Goal: Task Accomplishment & Management: Use online tool/utility

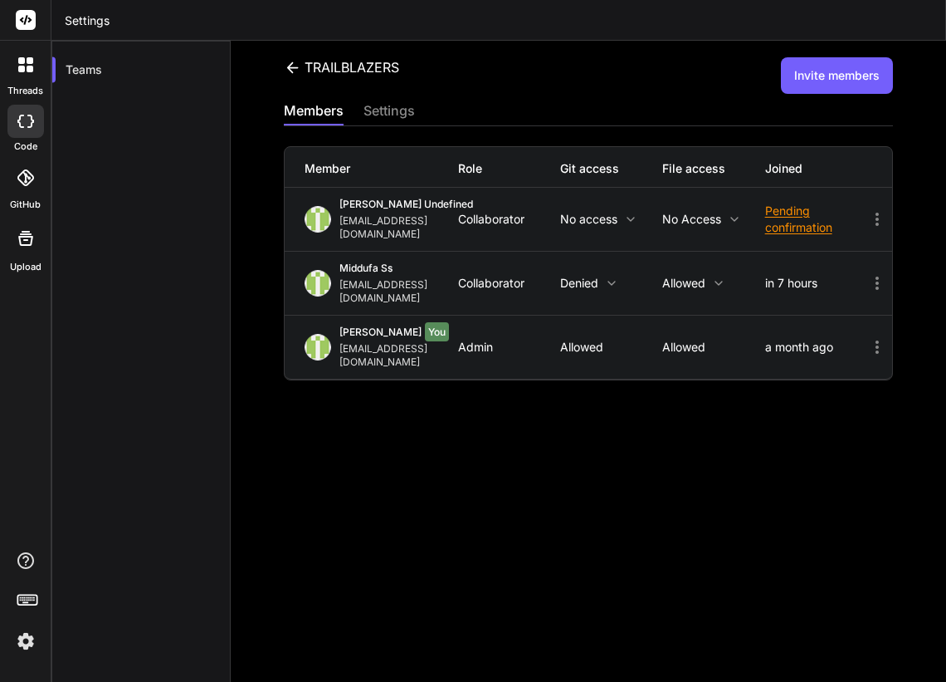
click at [32, 647] on img at bounding box center [26, 641] width 28 height 28
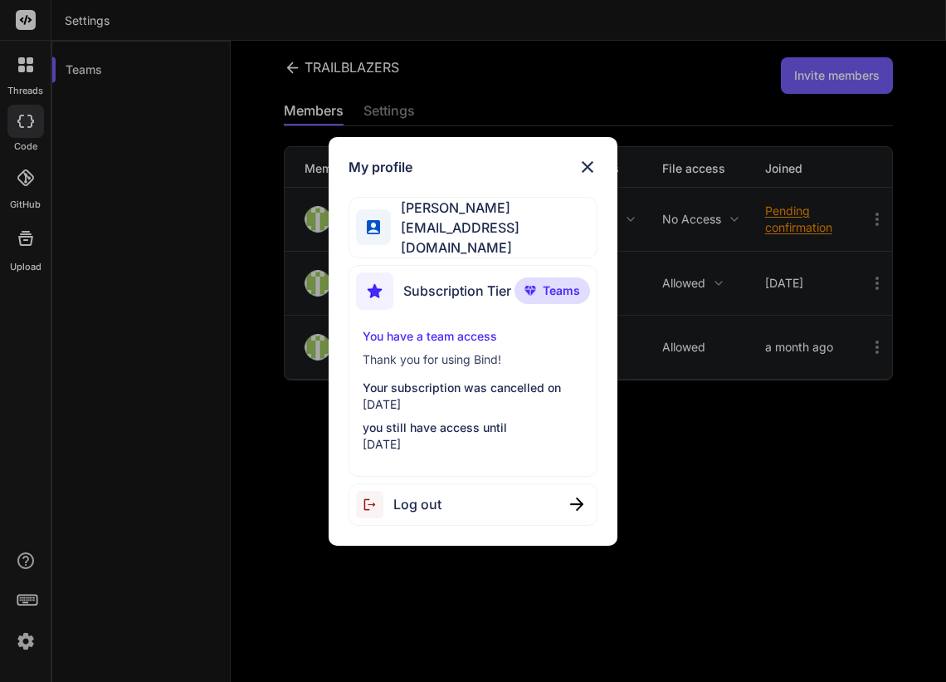
click at [170, 388] on div "My profile john zakma johnzakma9@gmail.com Subscription Tier Teams You have a t…" at bounding box center [473, 341] width 946 height 682
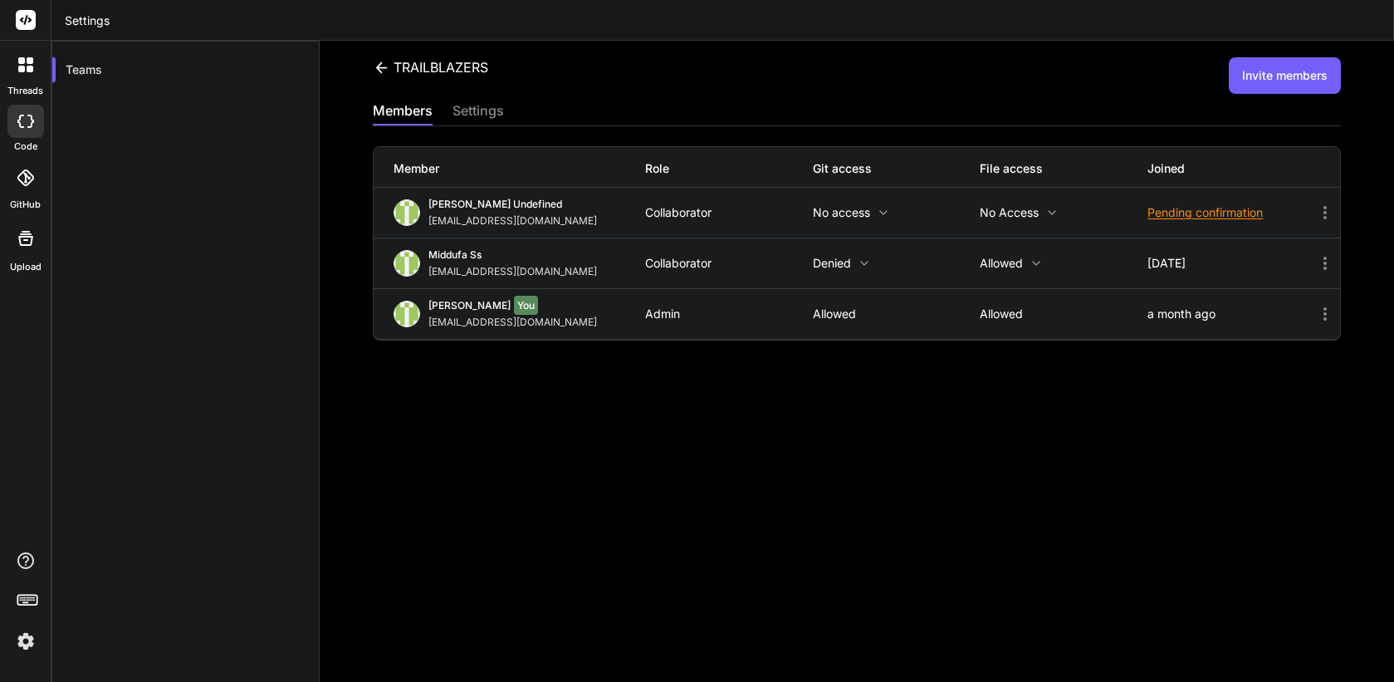
click at [28, 77] on div at bounding box center [25, 64] width 35 height 35
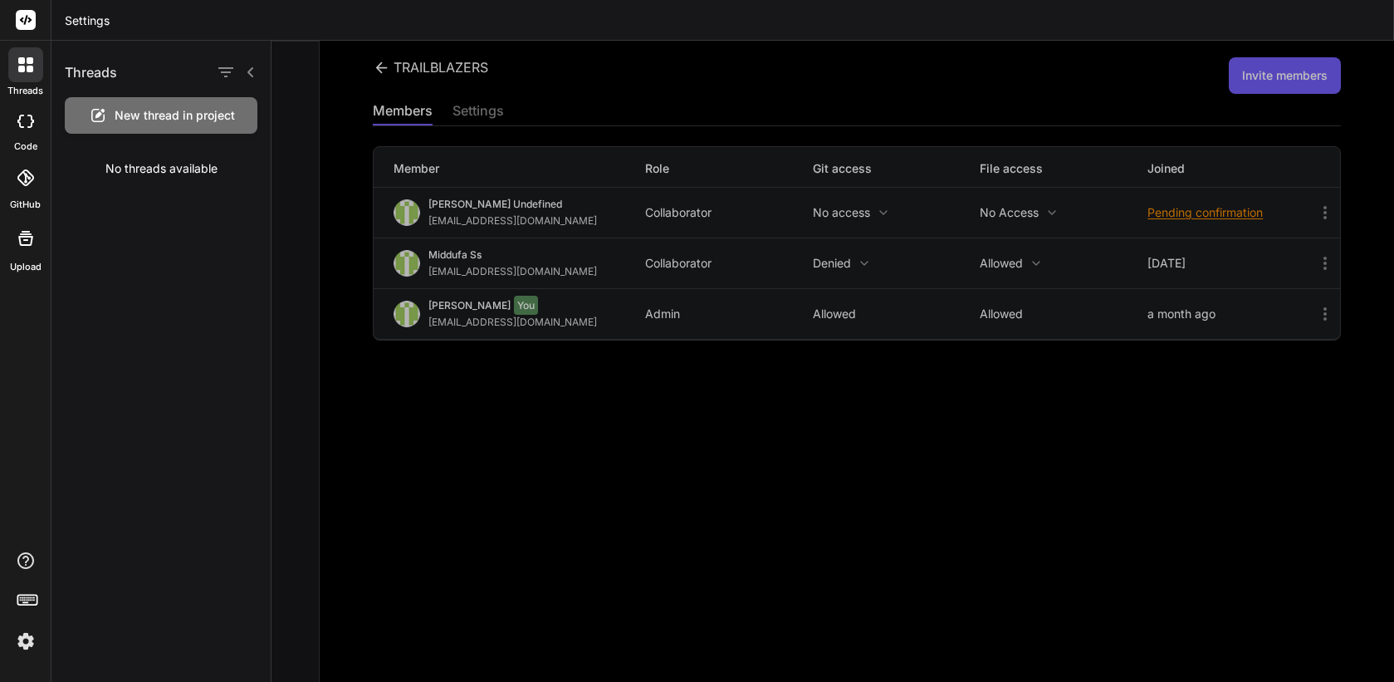
click at [27, 22] on rect at bounding box center [26, 20] width 20 height 20
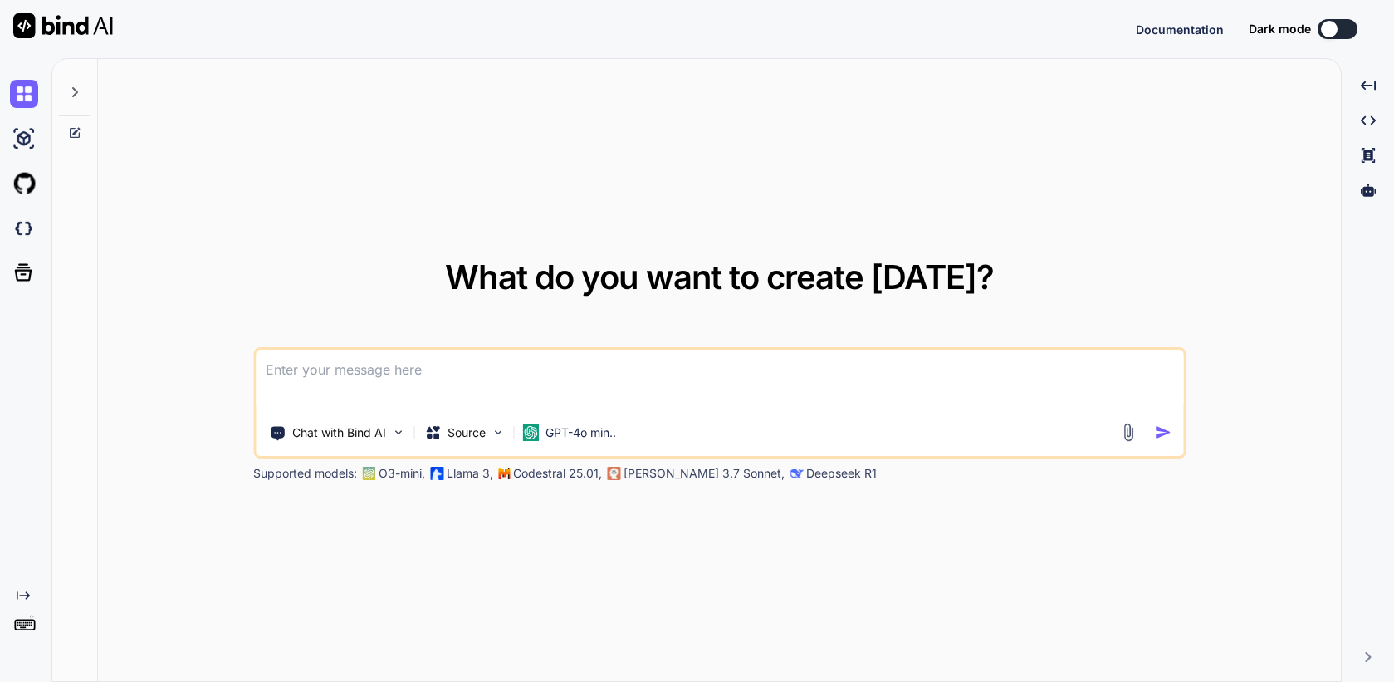
type textarea "x"
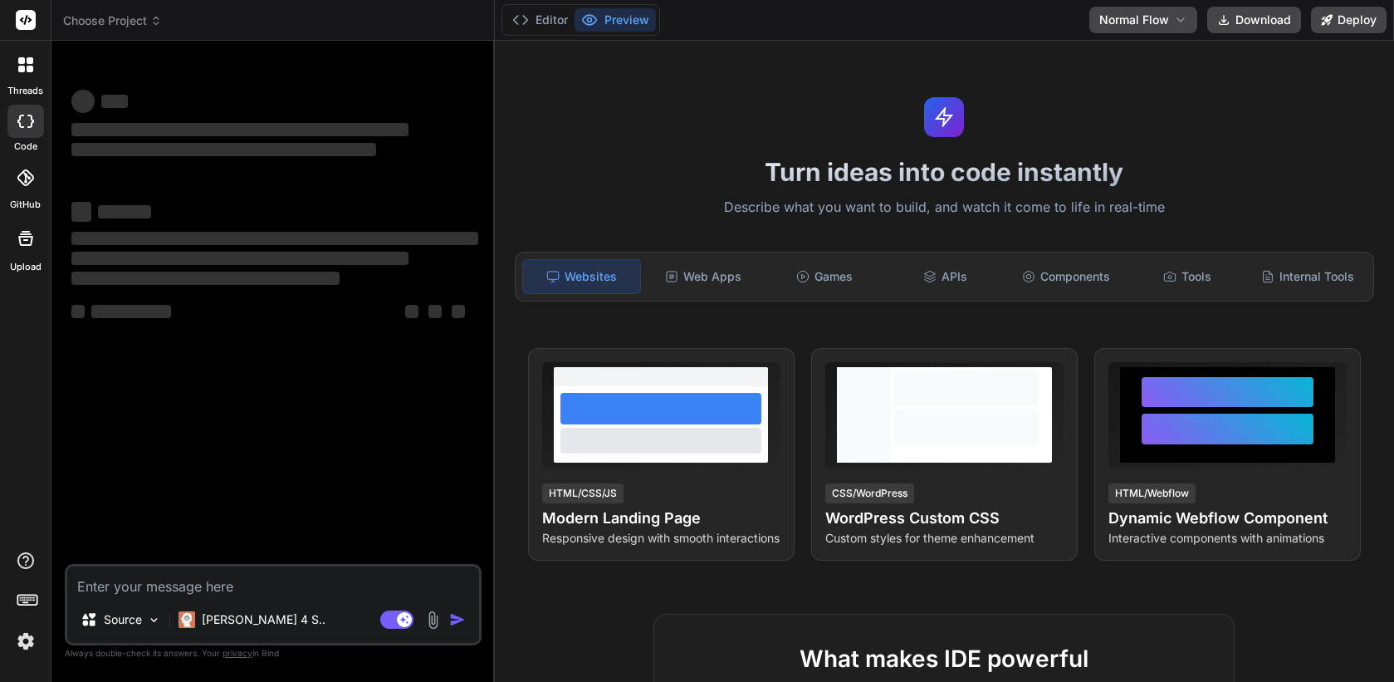
type textarea "x"
type textarea "c"
type textarea "x"
type textarea "cr"
type textarea "x"
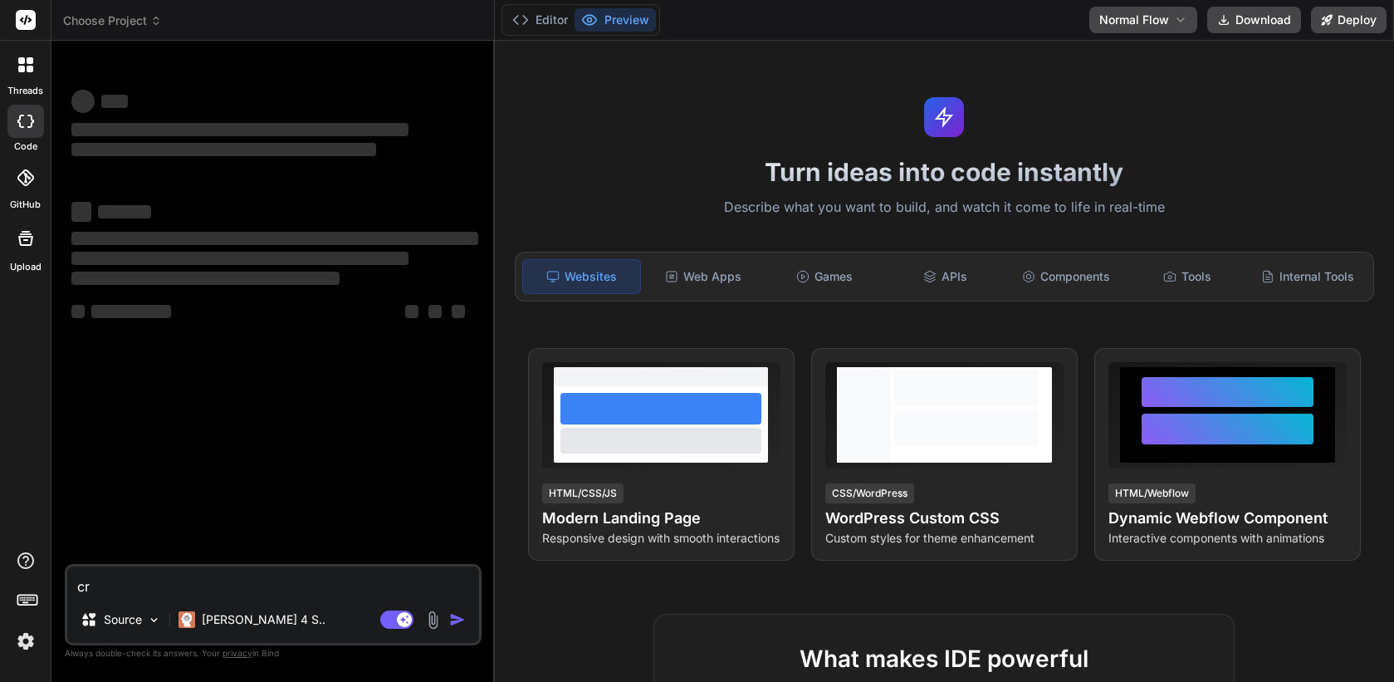
type textarea "cre"
type textarea "x"
type textarea "crea"
type textarea "x"
type textarea "create"
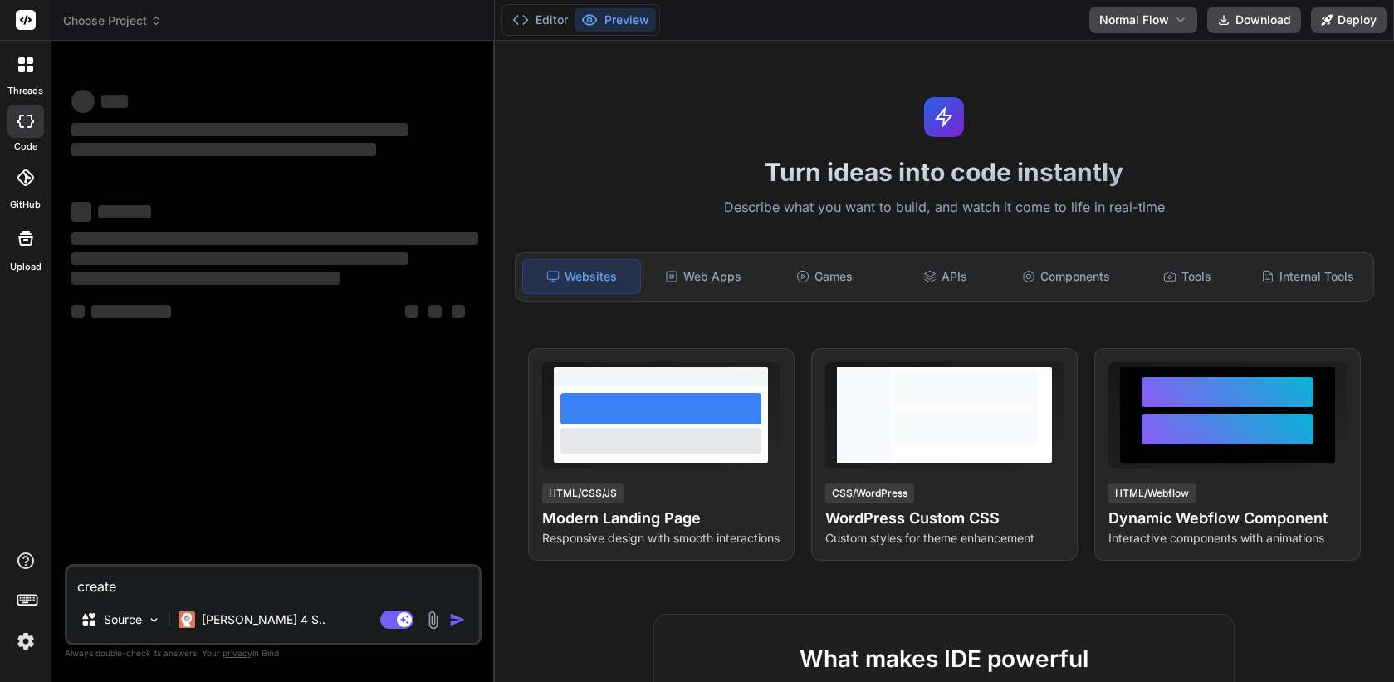
type textarea "x"
type textarea "create"
type textarea "x"
type textarea "create a"
type textarea "x"
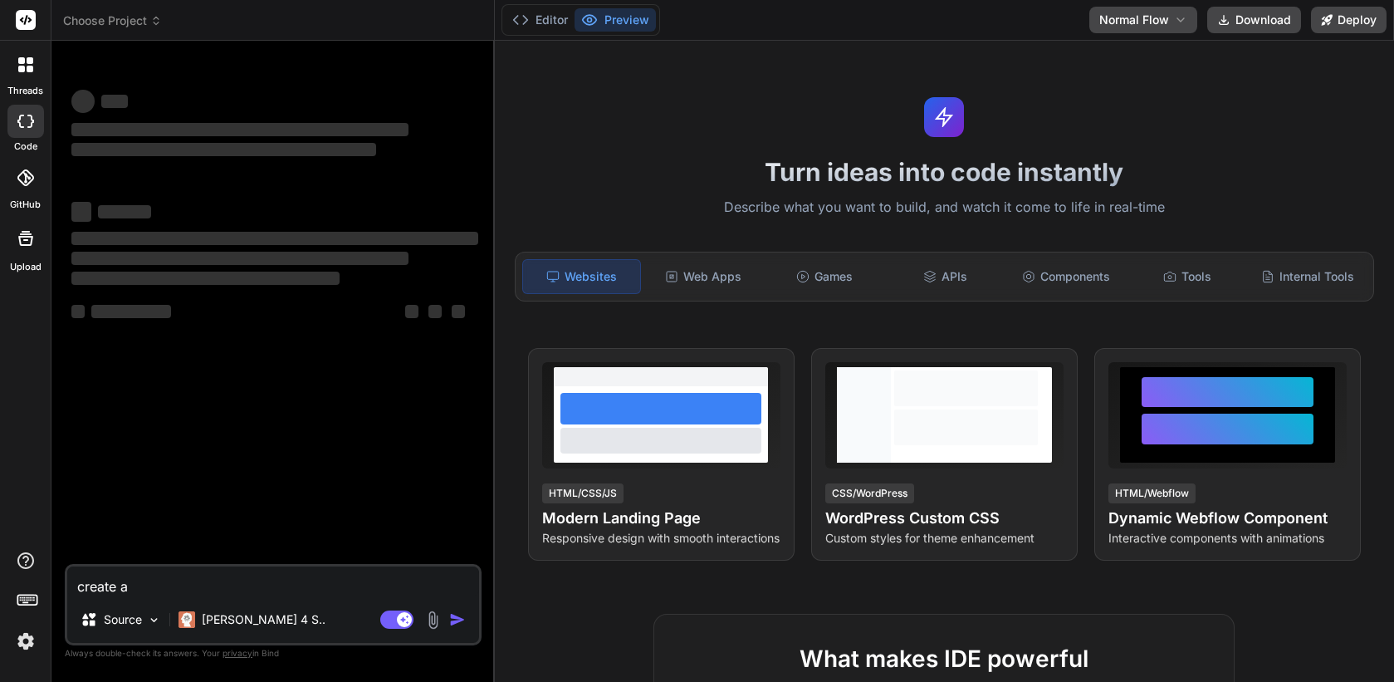
type textarea "create a"
type textarea "x"
type textarea "create a"
type textarea "x"
type textarea "create an"
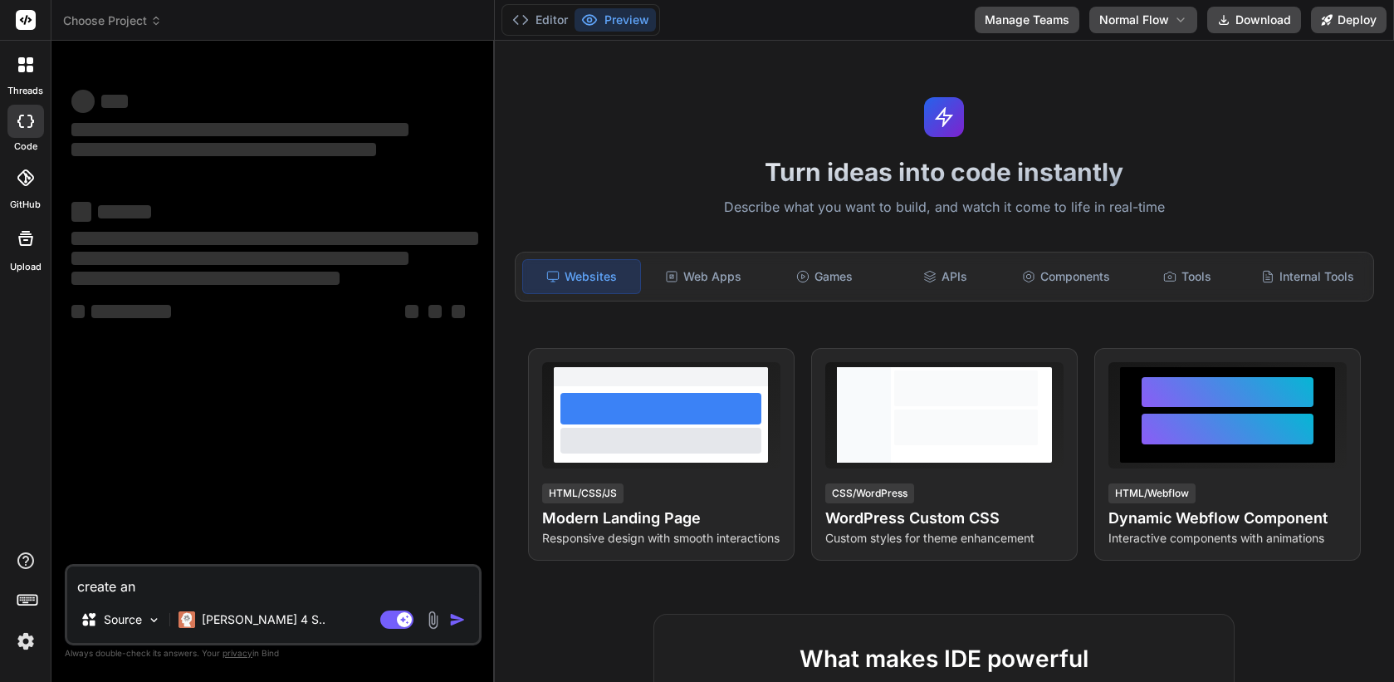
type textarea "x"
type textarea "create an"
type textarea "x"
type textarea "create an"
type textarea "x"
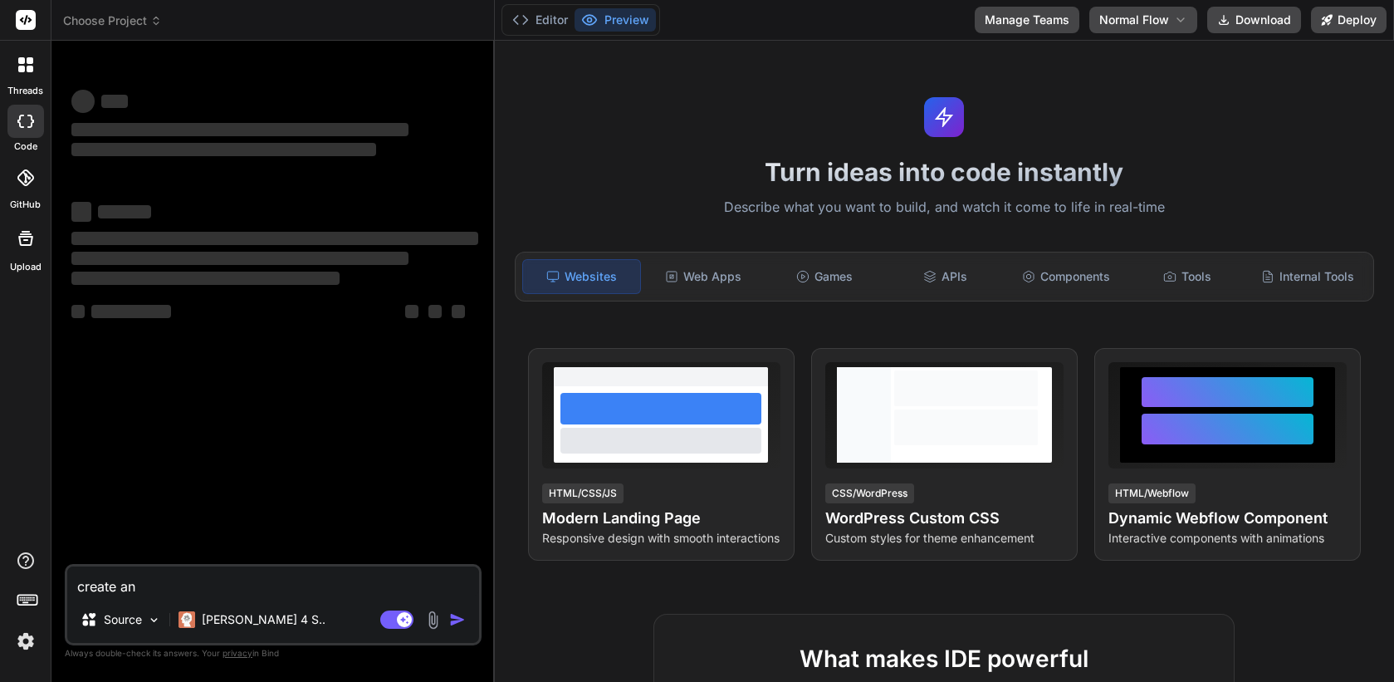
type textarea "create a"
type textarea "x"
type textarea "create a"
type textarea "x"
type textarea "create a w"
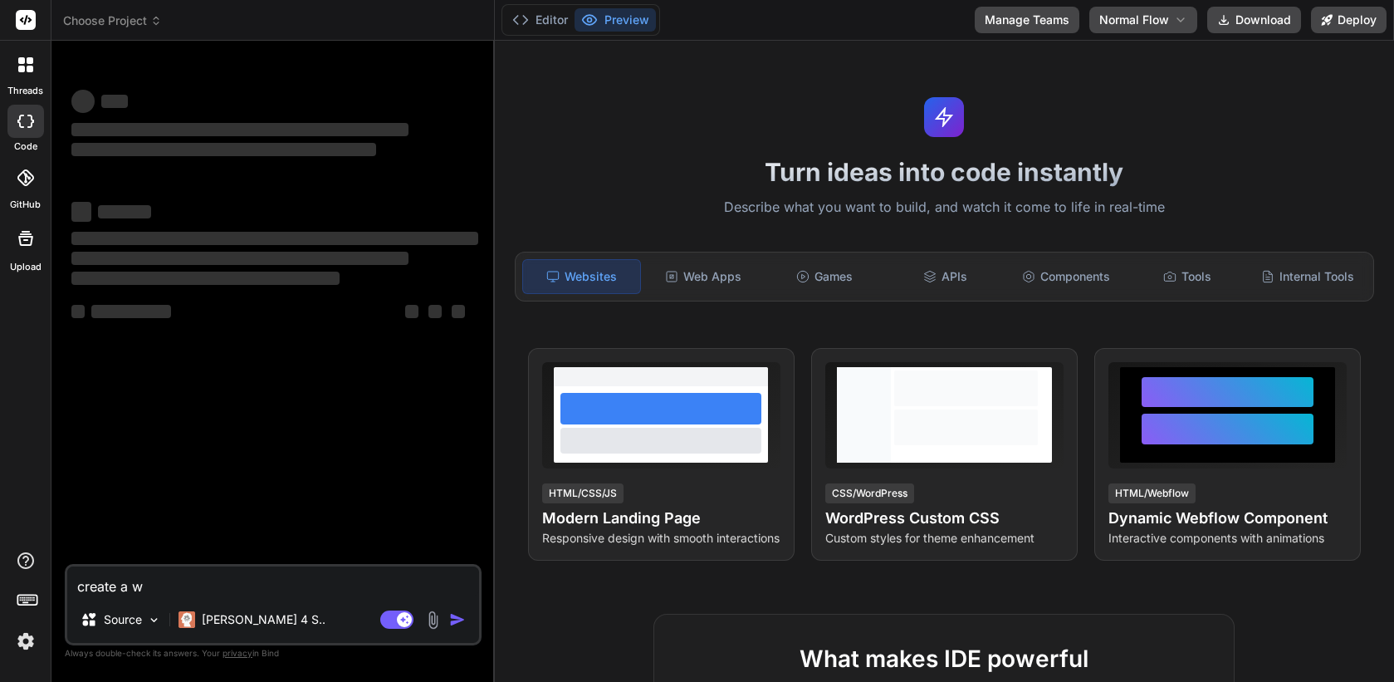
type textarea "x"
type textarea "create a web"
type textarea "x"
type textarea "create a web"
type textarea "x"
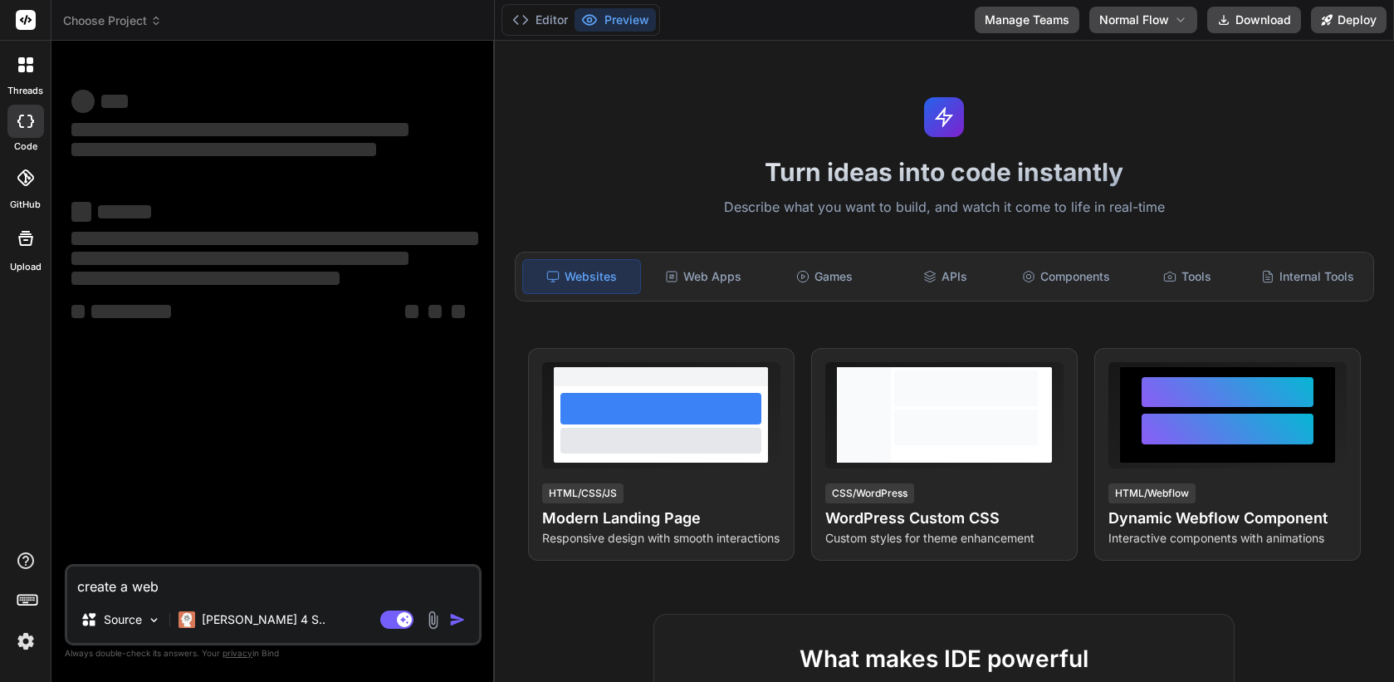
type textarea "create a web b"
type textarea "x"
type textarea "create a web ba"
type textarea "x"
type textarea "create a web bas"
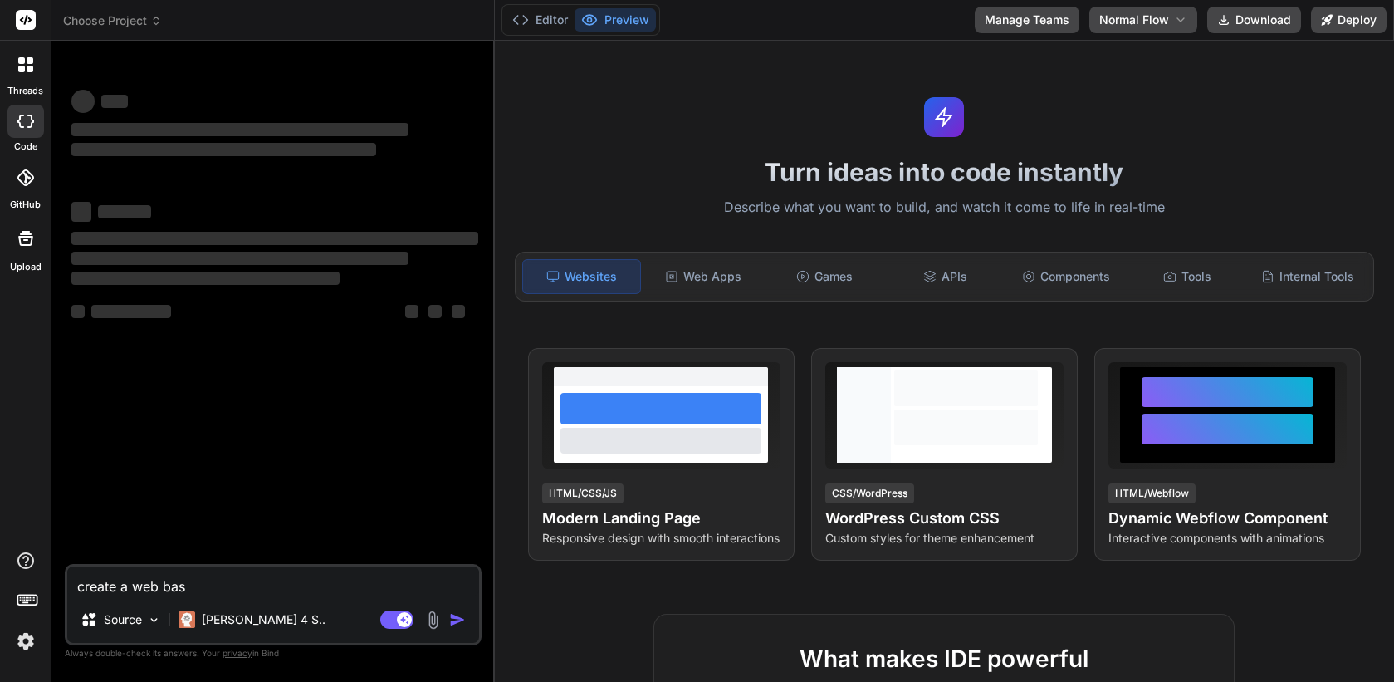
type textarea "x"
type textarea "create a web base"
type textarea "x"
type textarea "create a web based"
type textarea "x"
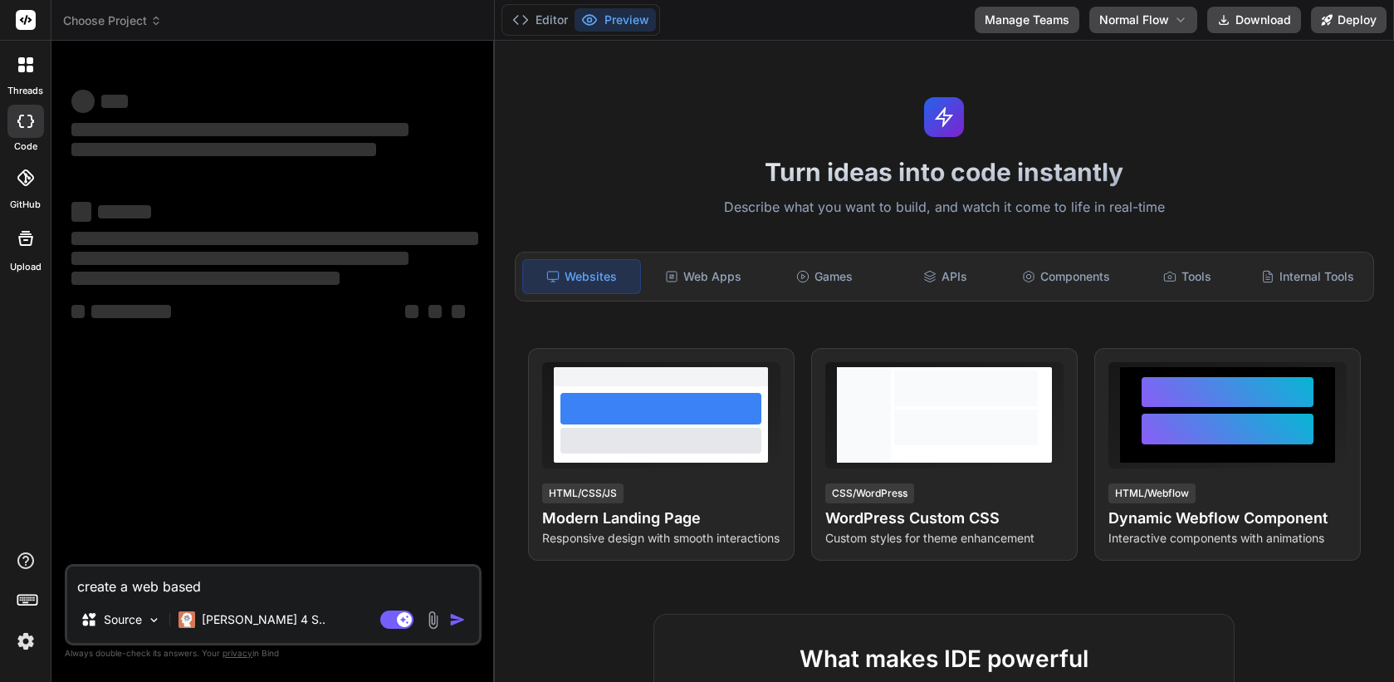
type textarea "create a web based"
type textarea "x"
type textarea "create a web based p"
type textarea "x"
type textarea "create a web based pi"
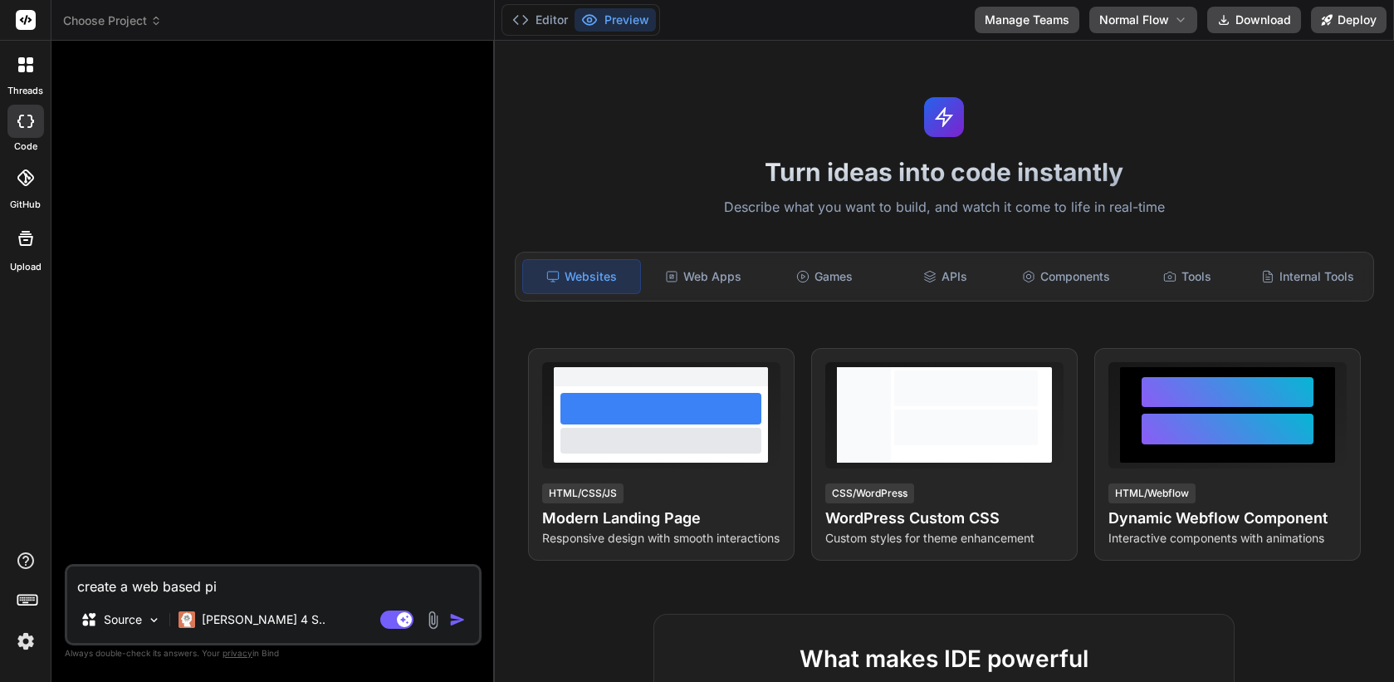
type textarea "x"
type textarea "create a web based pian"
type textarea "x"
type textarea "create a web based pia"
type textarea "x"
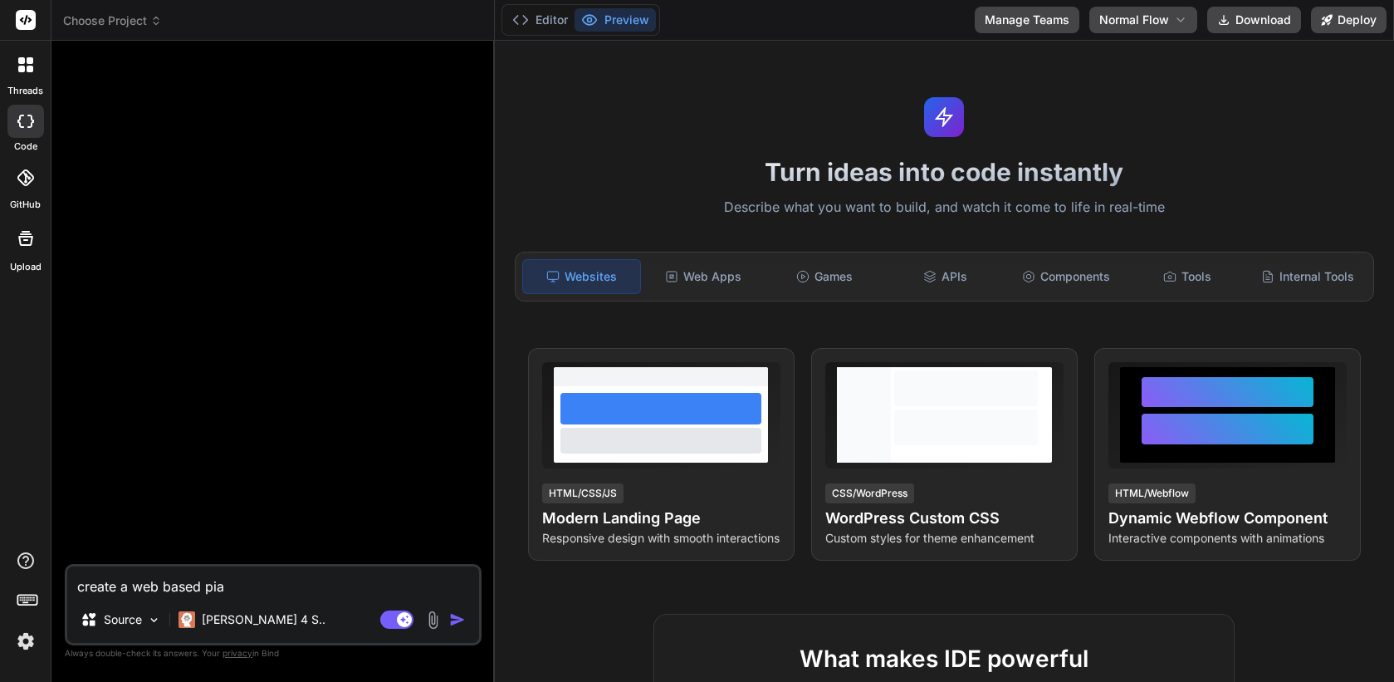
type textarea "create a web based pian"
type textarea "x"
type textarea "create a web based piano"
type textarea "x"
type textarea "create a web based piano l"
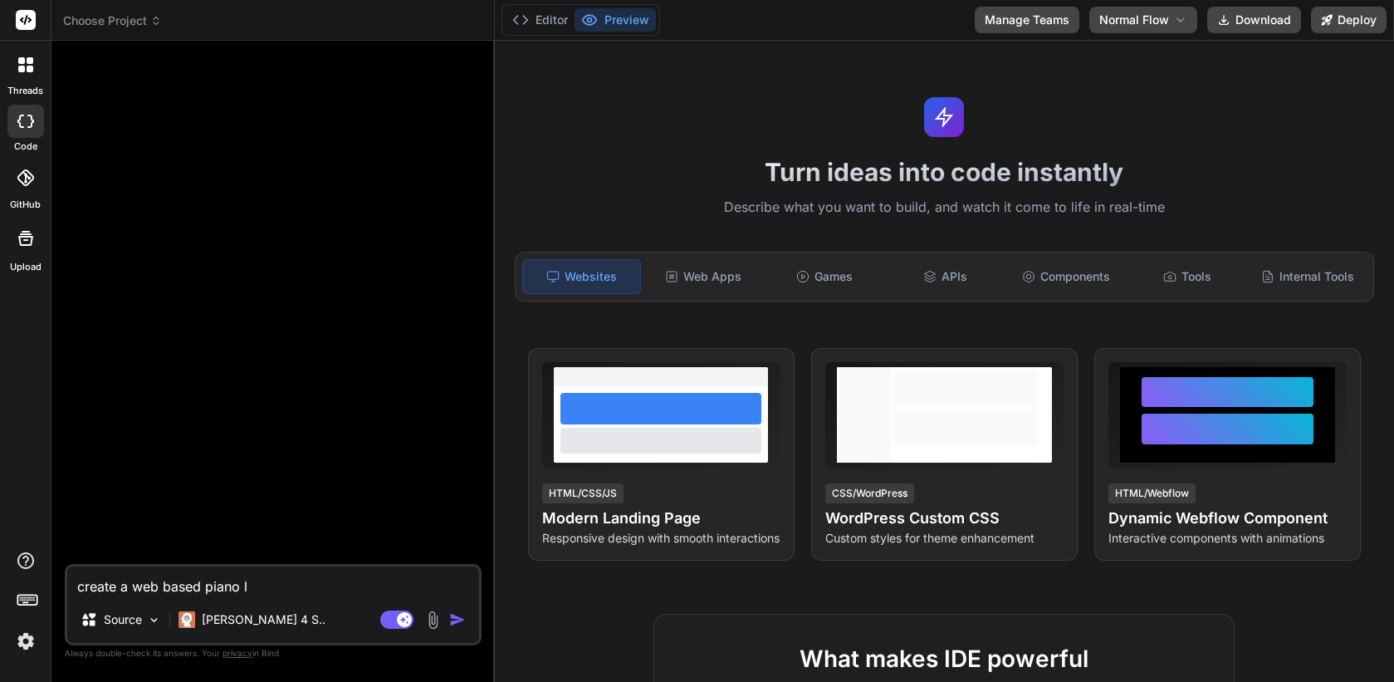
type textarea "x"
type textarea "create a web based piano lea"
type textarea "x"
type textarea "create a web based piano lear"
type textarea "x"
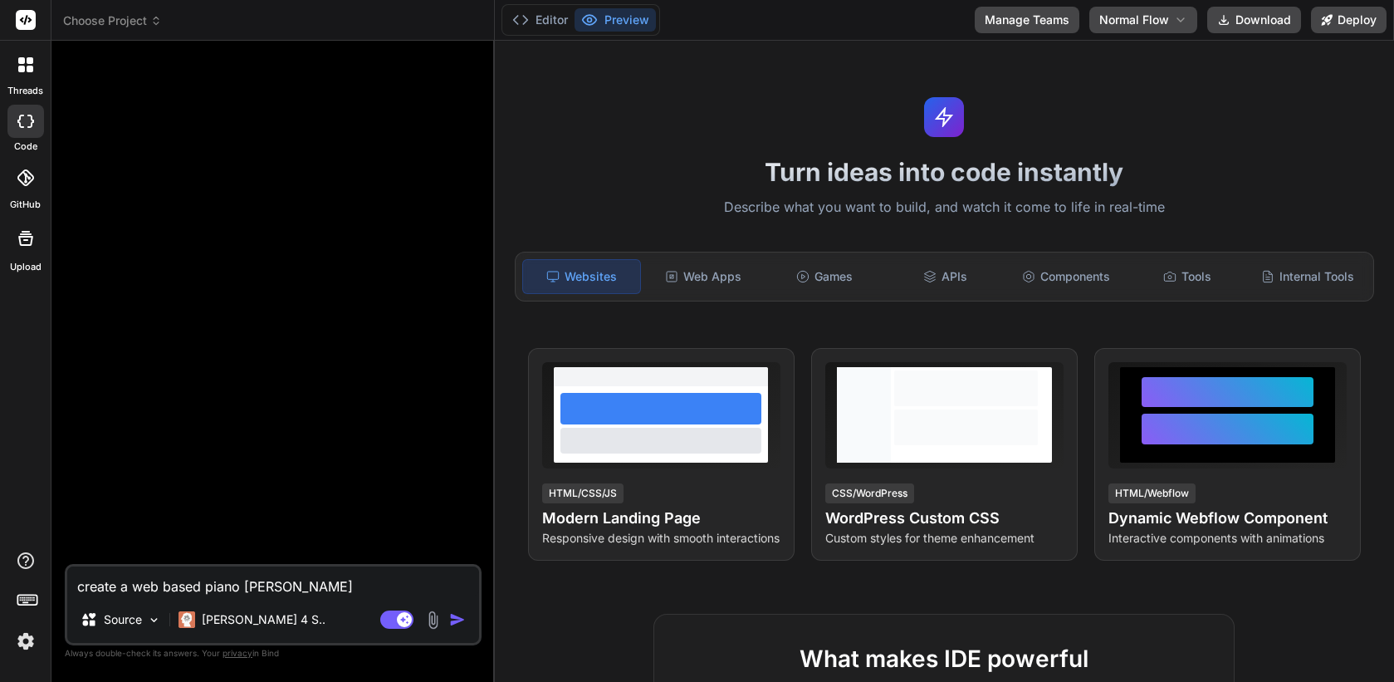
type textarea "create a web based piano learn"
type textarea "x"
type textarea "create a web based piano learni"
type textarea "x"
type textarea "create a web based piano learning"
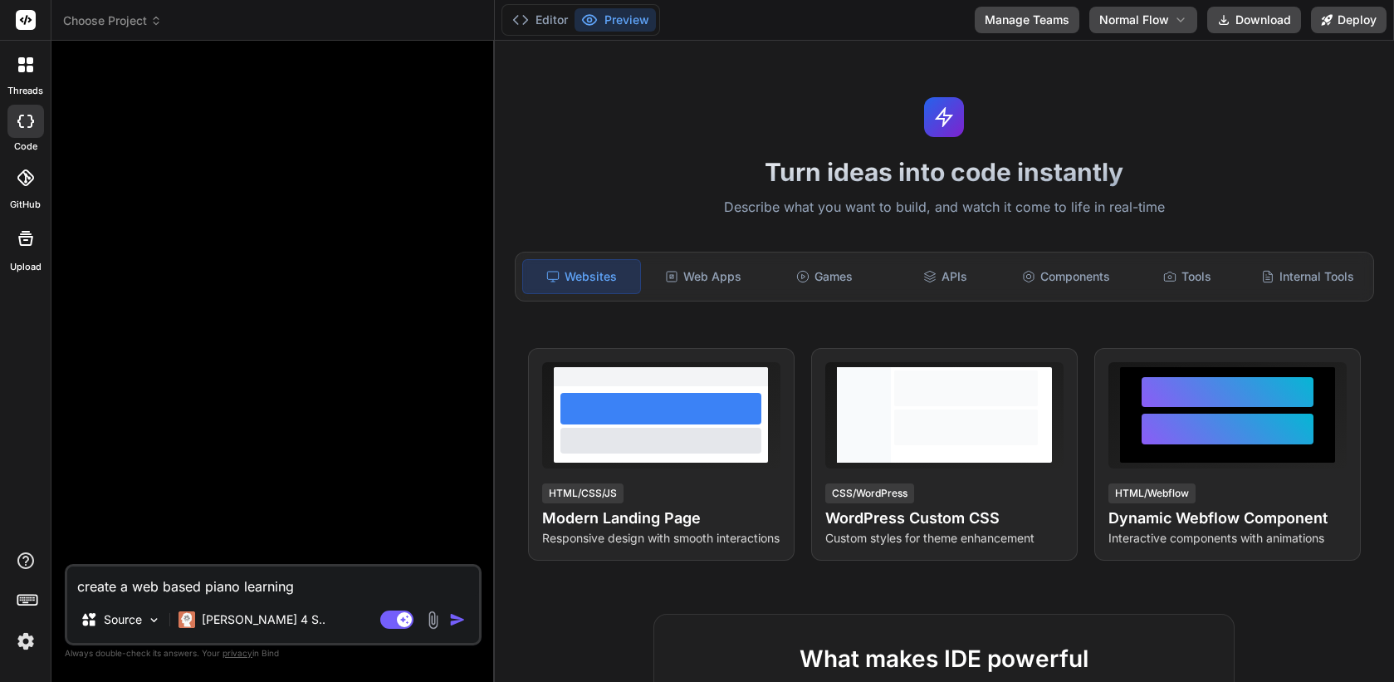
type textarea "x"
type textarea "create a web based piano learning"
type textarea "x"
type textarea "create a web based piano learning a"
type textarea "x"
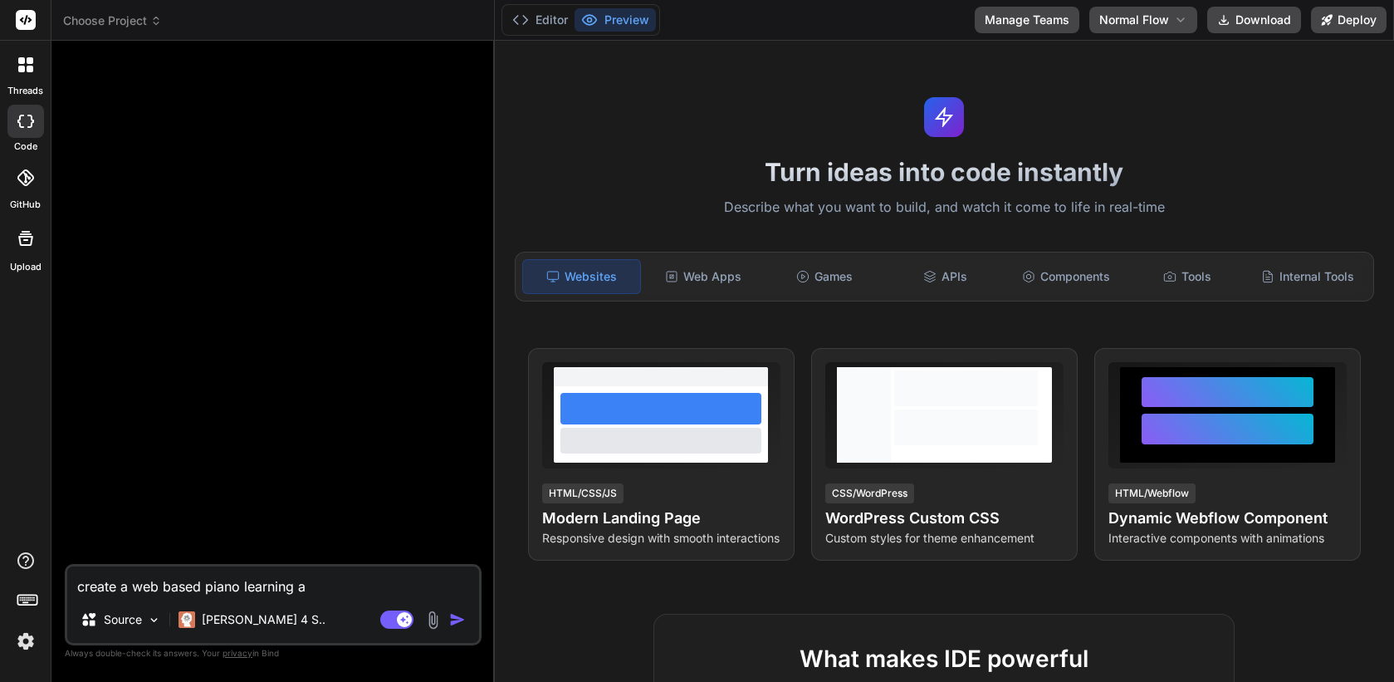
type textarea "create a web based piano learning ap"
type textarea "x"
type textarea "create a web based piano learning app"
type textarea "x"
type textarea "create a web based piano learning appl"
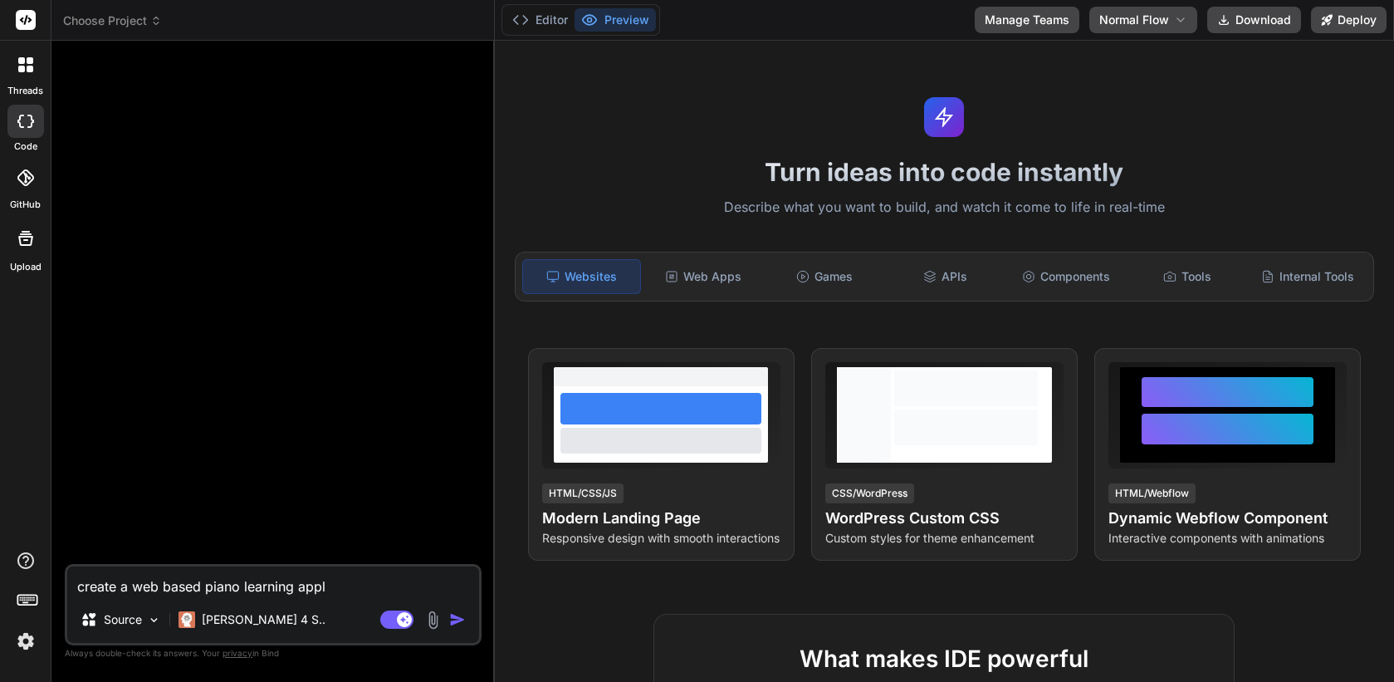
type textarea "x"
type textarea "create a web based piano learning appli"
type textarea "x"
type textarea "create a web based piano learning applic"
type textarea "x"
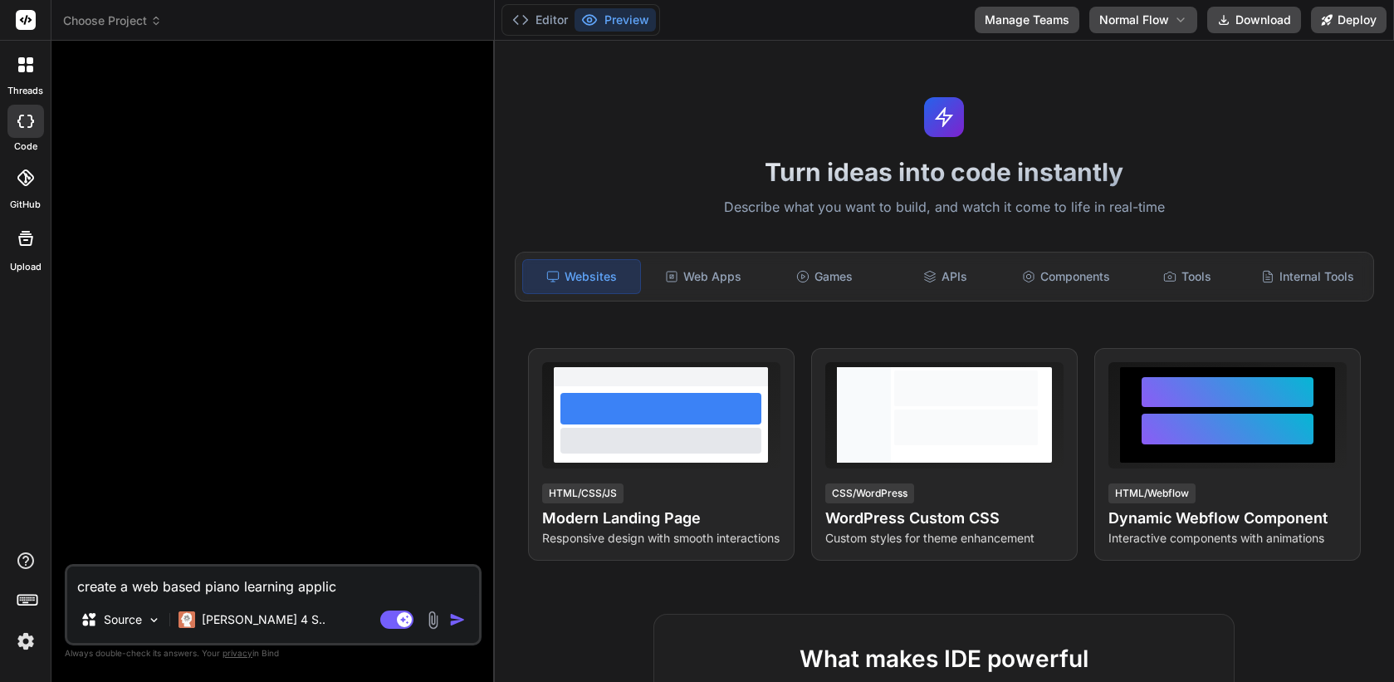
type textarea "create a web based piano learning applica"
type textarea "x"
type textarea "create a web based piano learning applicat"
type textarea "x"
type textarea "create a web based piano learning applicati"
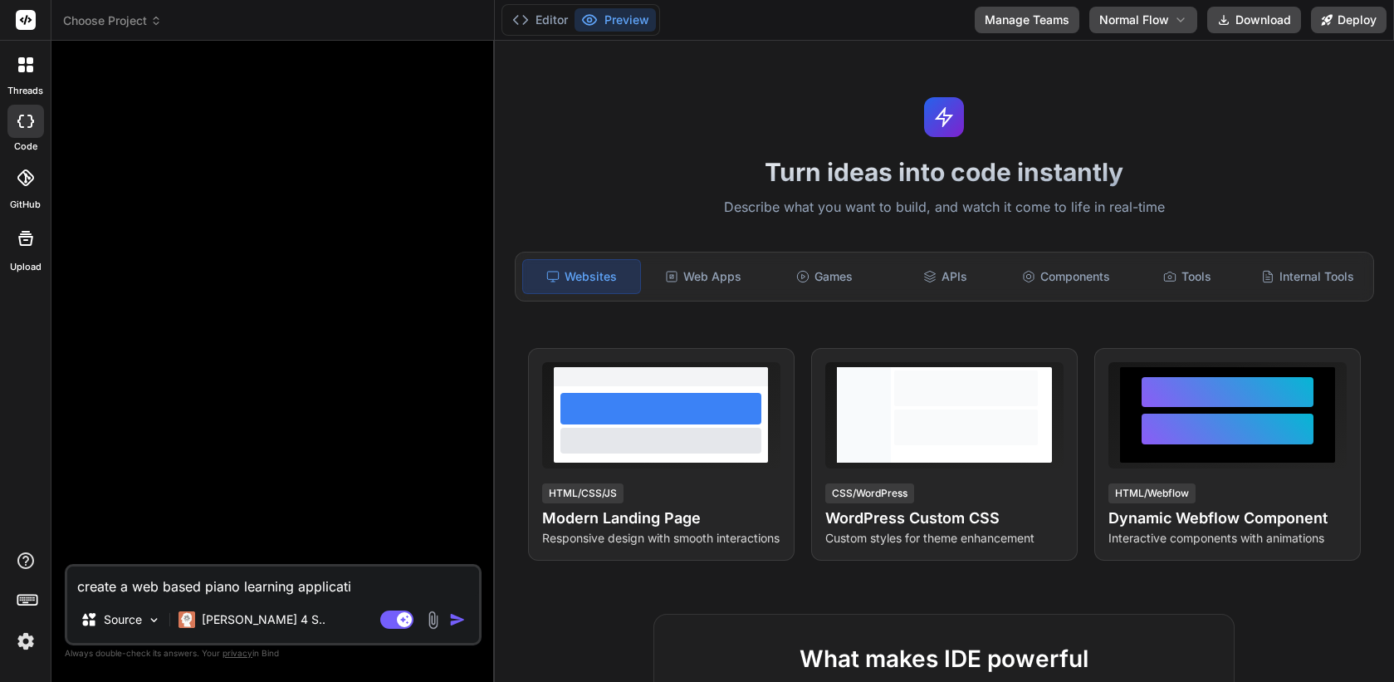
type textarea "x"
type textarea "create a web based piano learning applicatio"
type textarea "x"
type textarea "create a web based piano learning application"
type textarea "x"
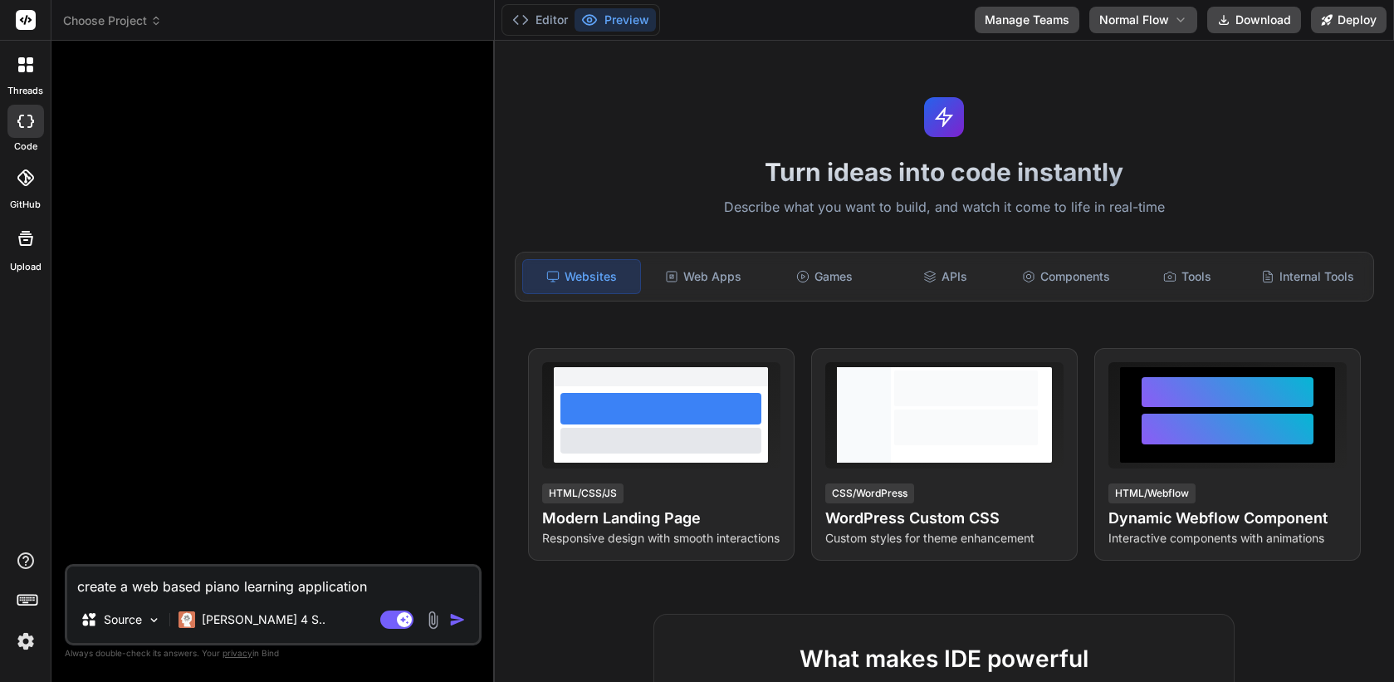
type textarea "create a web based piano learning application"
type textarea "x"
type textarea "create a web based piano learning application w"
type textarea "x"
type textarea "create a web based piano learning application wh"
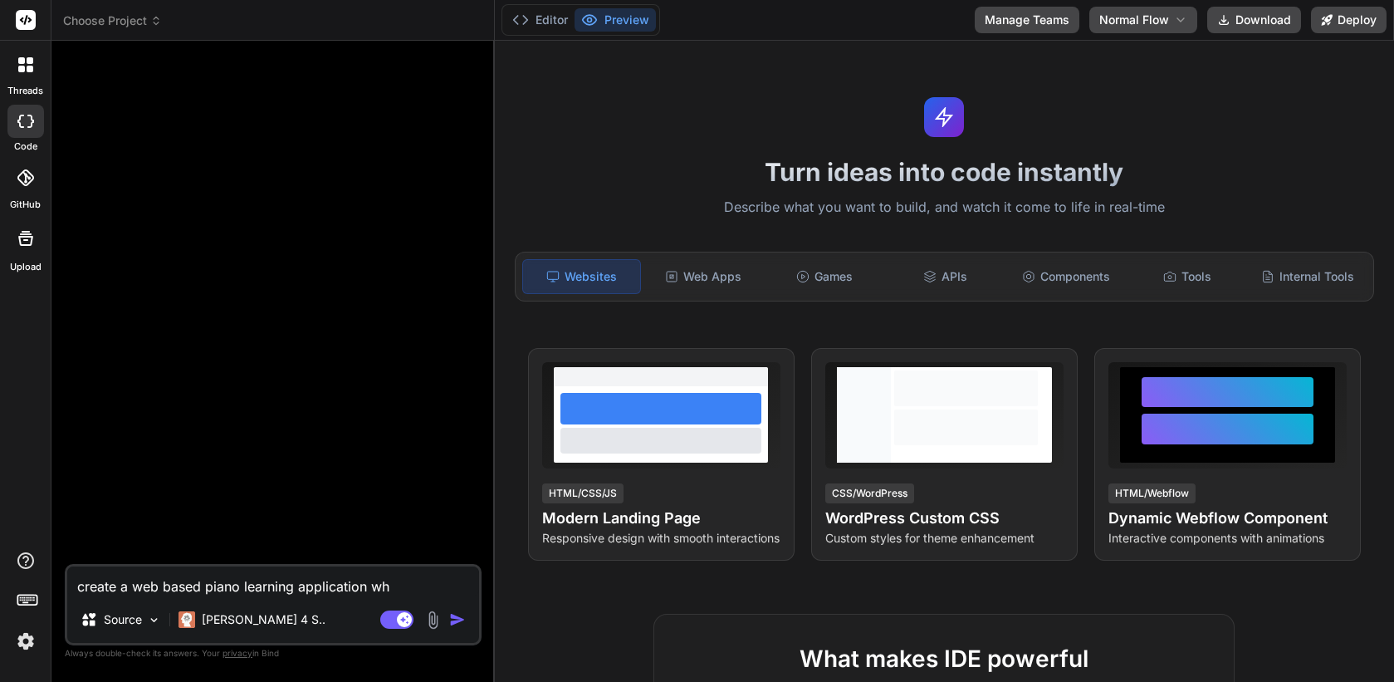
type textarea "x"
type textarea "create a web based piano learning application whi"
type textarea "x"
type textarea "create a web based piano learning application whic"
type textarea "x"
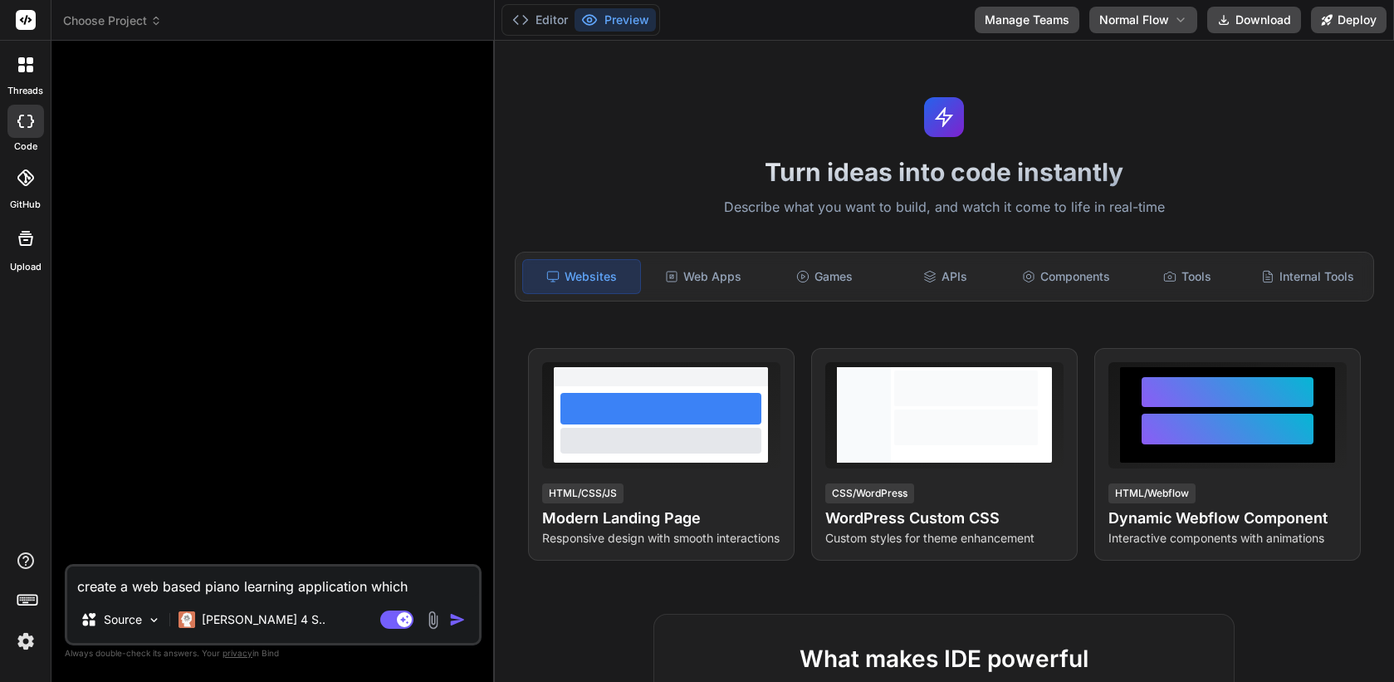
type textarea "create a web based piano learning application which"
type textarea "x"
type textarea "create a web based piano learning application which"
type textarea "x"
type textarea "create a web based piano learning application whic"
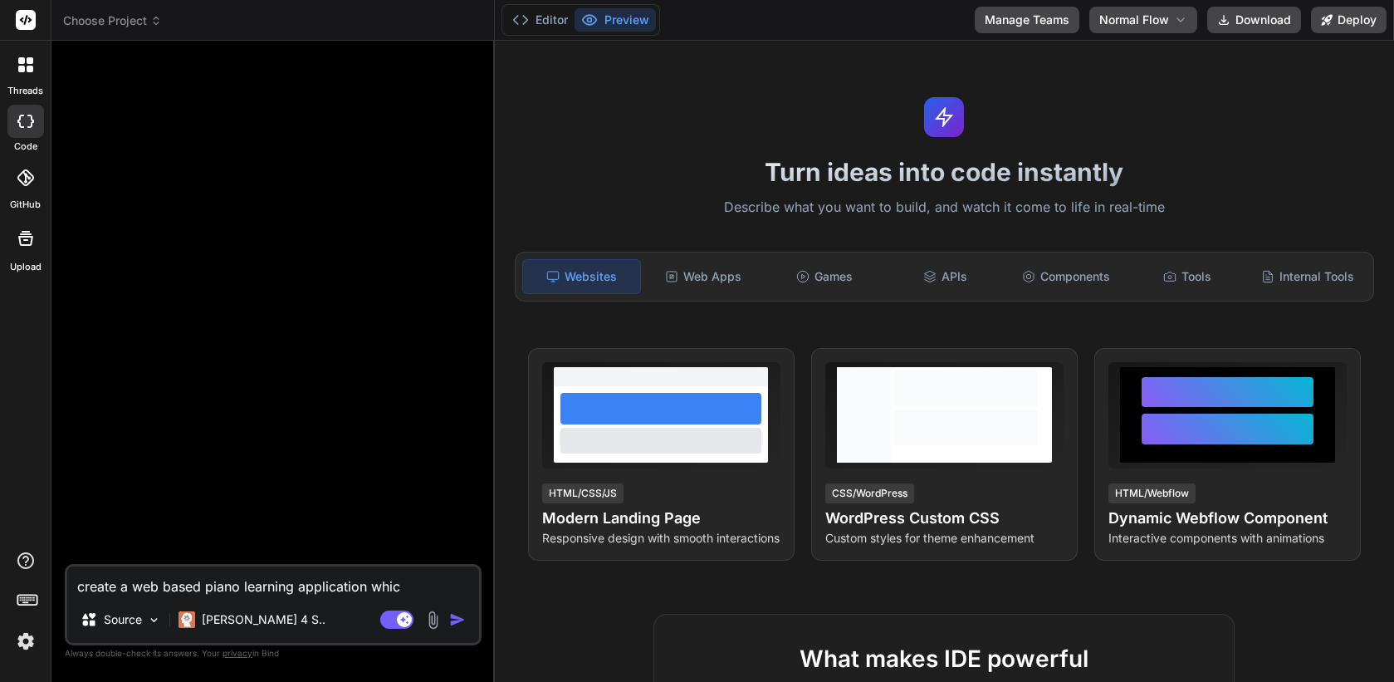
type textarea "x"
type textarea "create a web based piano learning application whi"
type textarea "x"
type textarea "create a web based piano learning application wh"
type textarea "x"
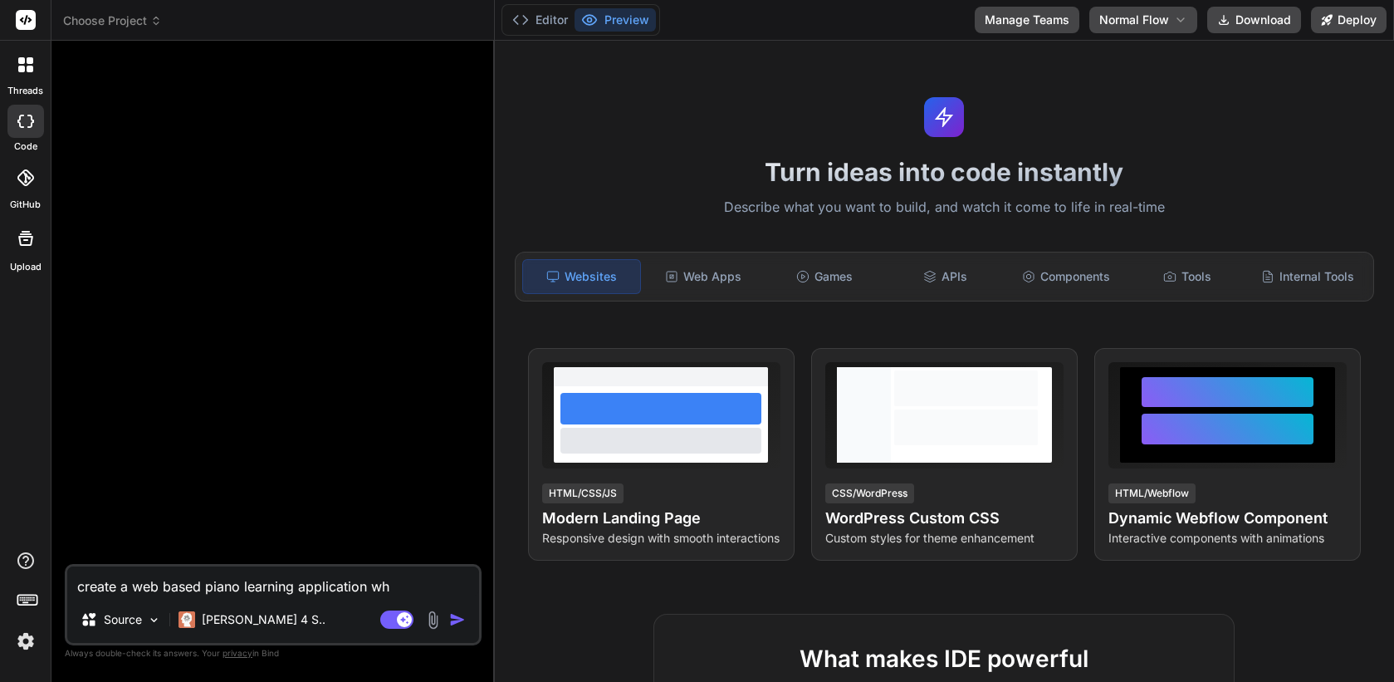
type textarea "create a web based piano learning application w"
type textarea "x"
type textarea "create a web based piano learning application"
type textarea "x"
type textarea "create a web based piano learning application f"
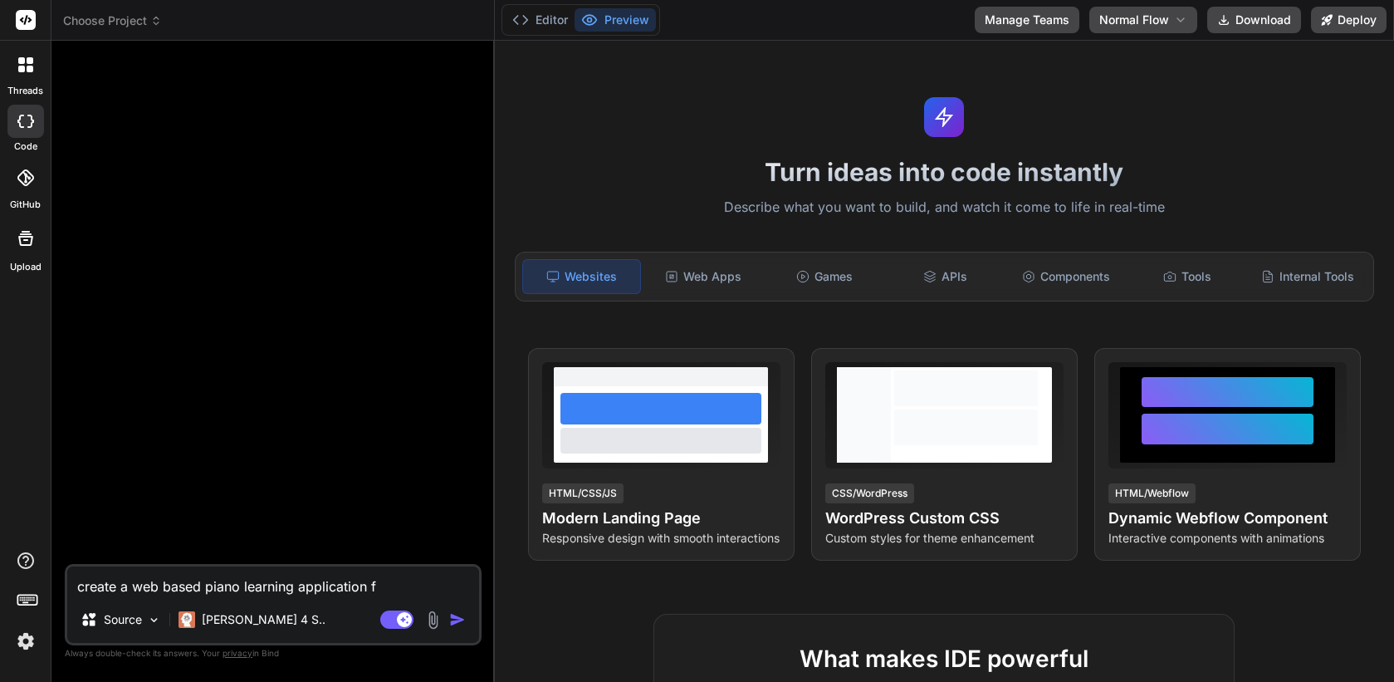
type textarea "x"
type textarea "create a web based piano learning application fo"
type textarea "x"
type textarea "create a web based piano learning application for"
type textarea "x"
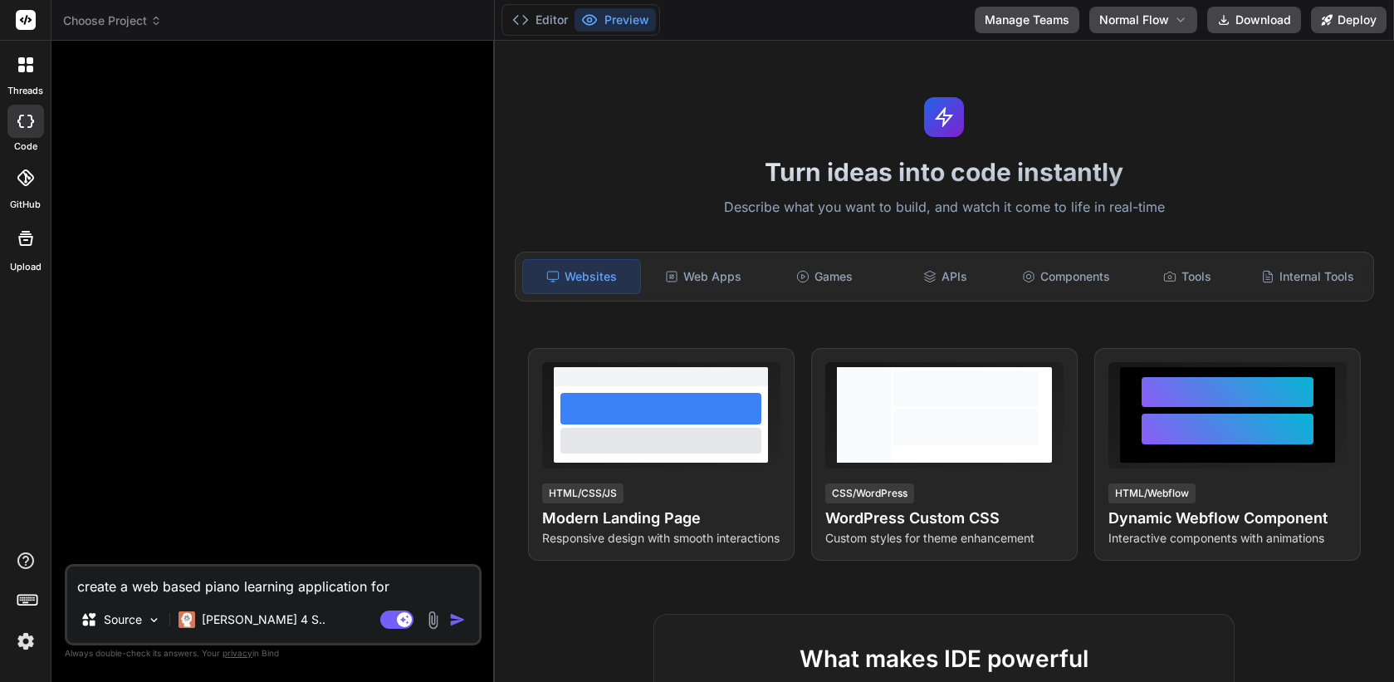
type textarea "create a web based piano learning application for"
type textarea "x"
type textarea "create a web based piano learning application for 5"
type textarea "x"
type textarea "create a web based piano learning application for 5y"
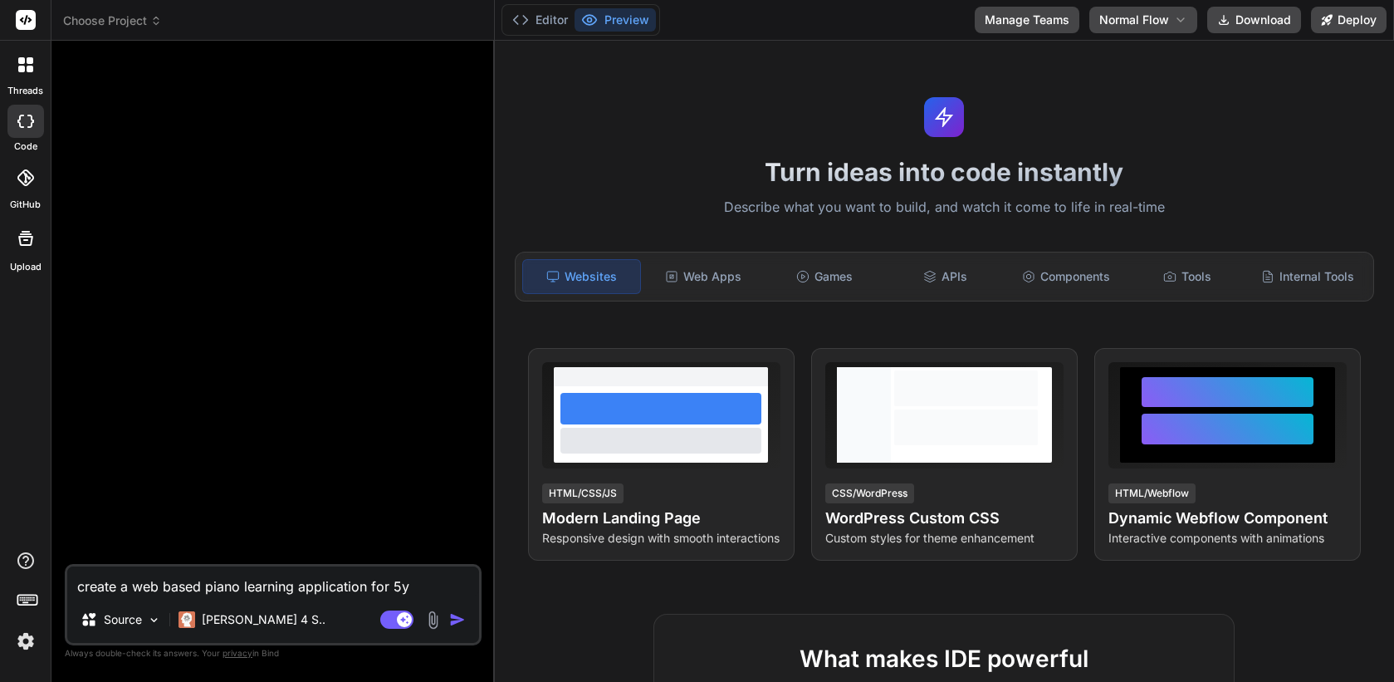
type textarea "x"
type textarea "create a web based piano learning application for 5yo"
type textarea "x"
type textarea "create a web based piano learning application for 5yo"
type textarea "x"
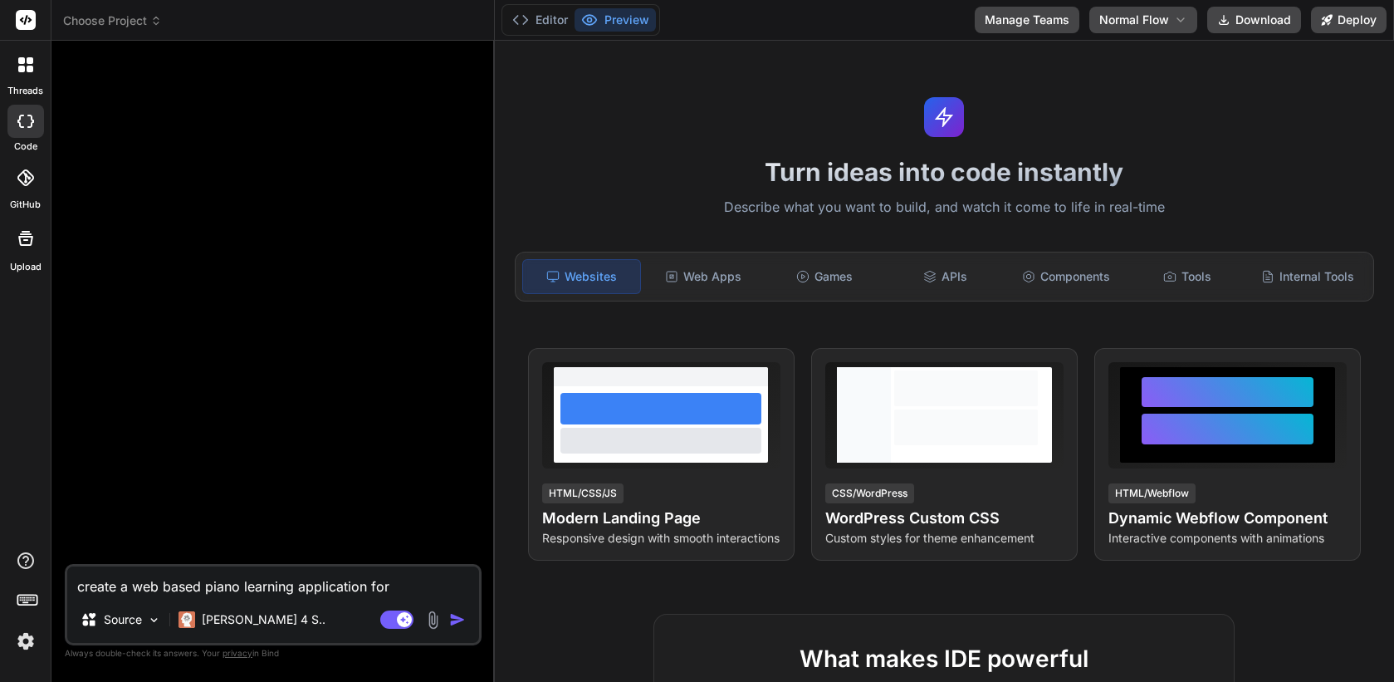
type textarea "create a web based piano learning application for 5yo k"
type textarea "x"
type textarea "create a web based piano learning application for 5yo ki"
type textarea "x"
type textarea "create a web based piano learning application for 5yo kid"
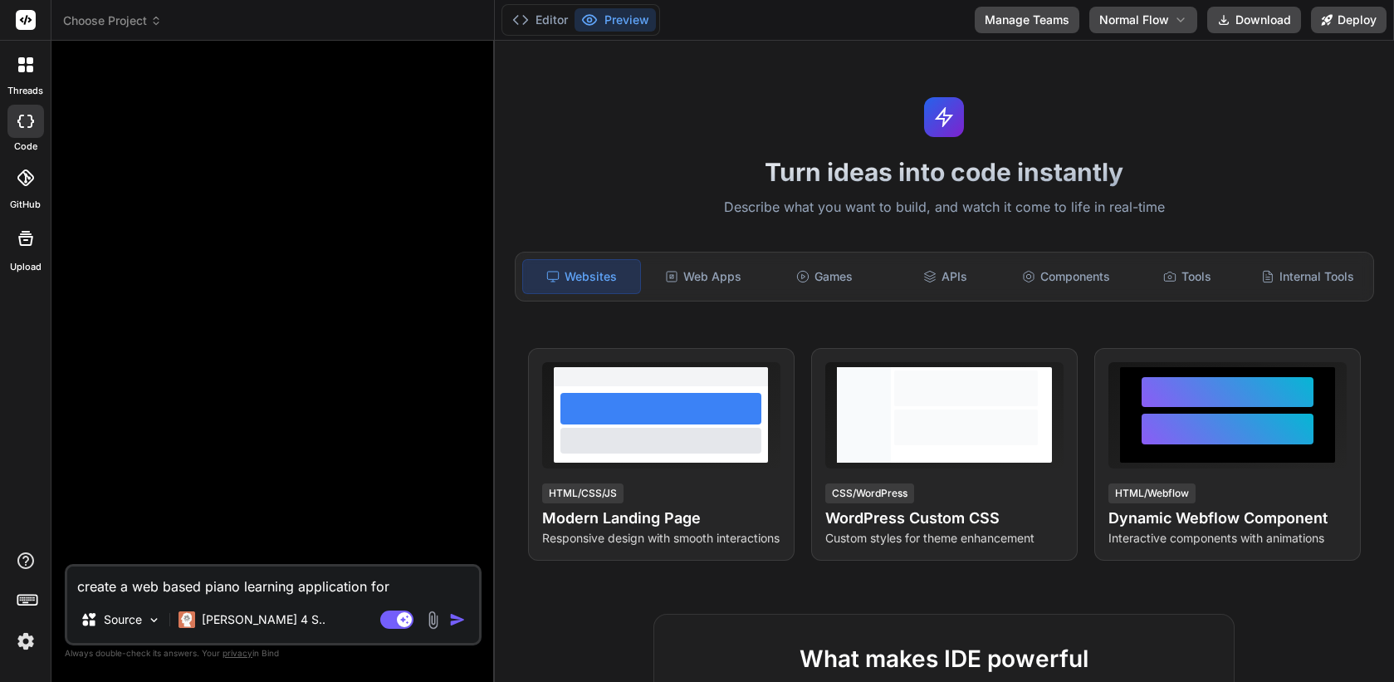
type textarea "x"
type textarea "create a web based piano learning application for 5yo kid."
type textarea "x"
type textarea "create a web based piano learning application for 5yo kid."
type textarea "x"
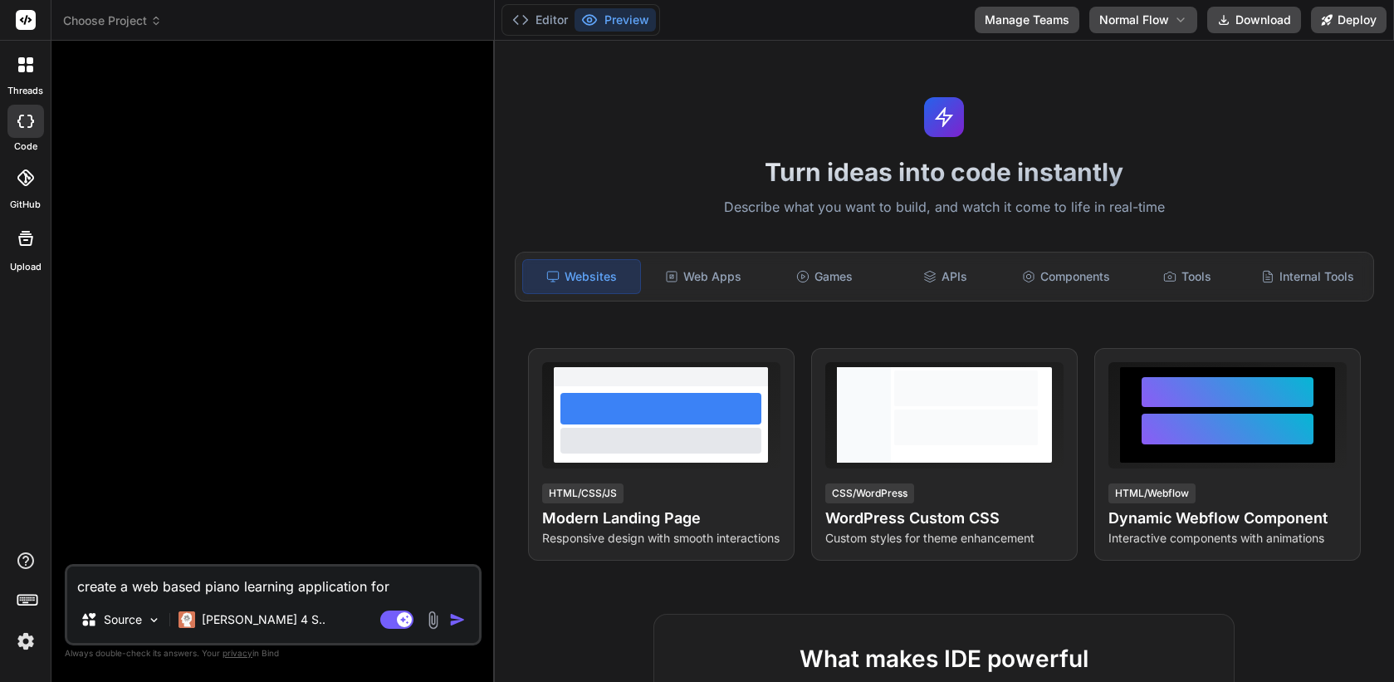
type textarea "create a web based piano learning application for 5yo kid."
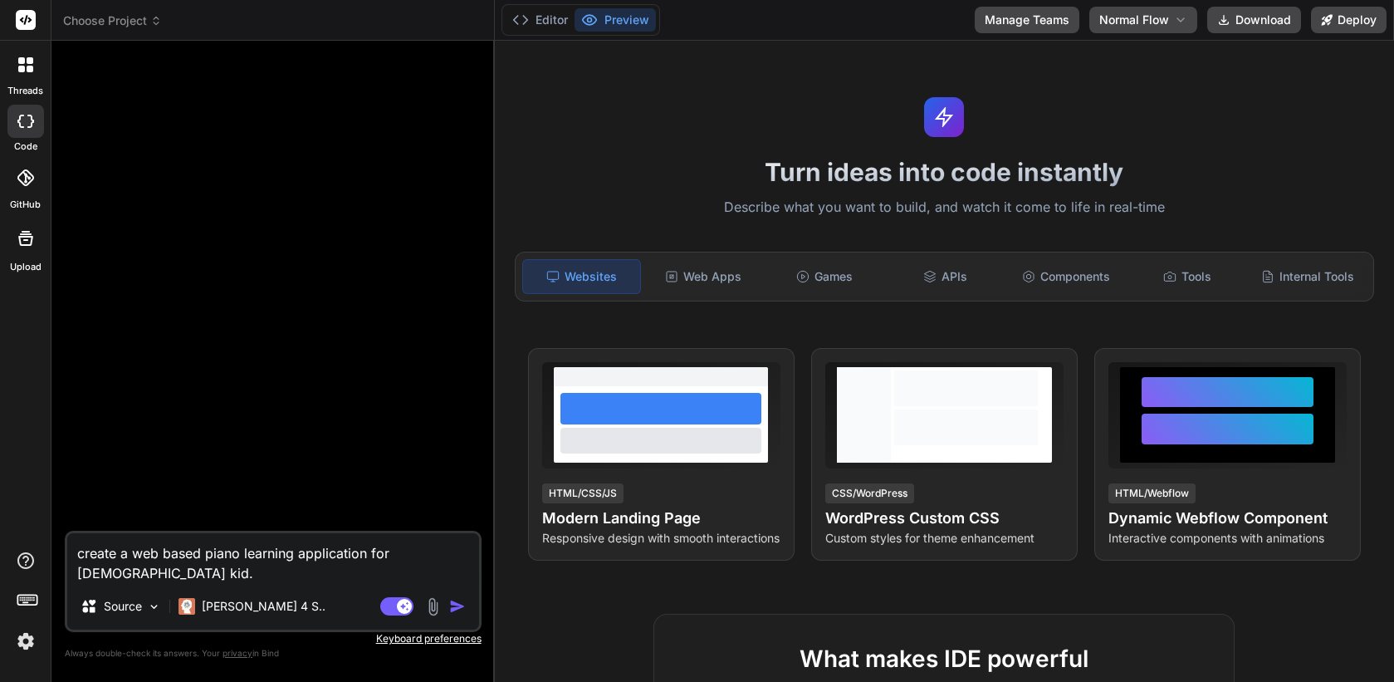
type textarea "x"
type textarea "create a web based piano learning application for 5yo kid. t"
type textarea "x"
type textarea "create a web based piano learning application for 5yo kid. th"
type textarea "x"
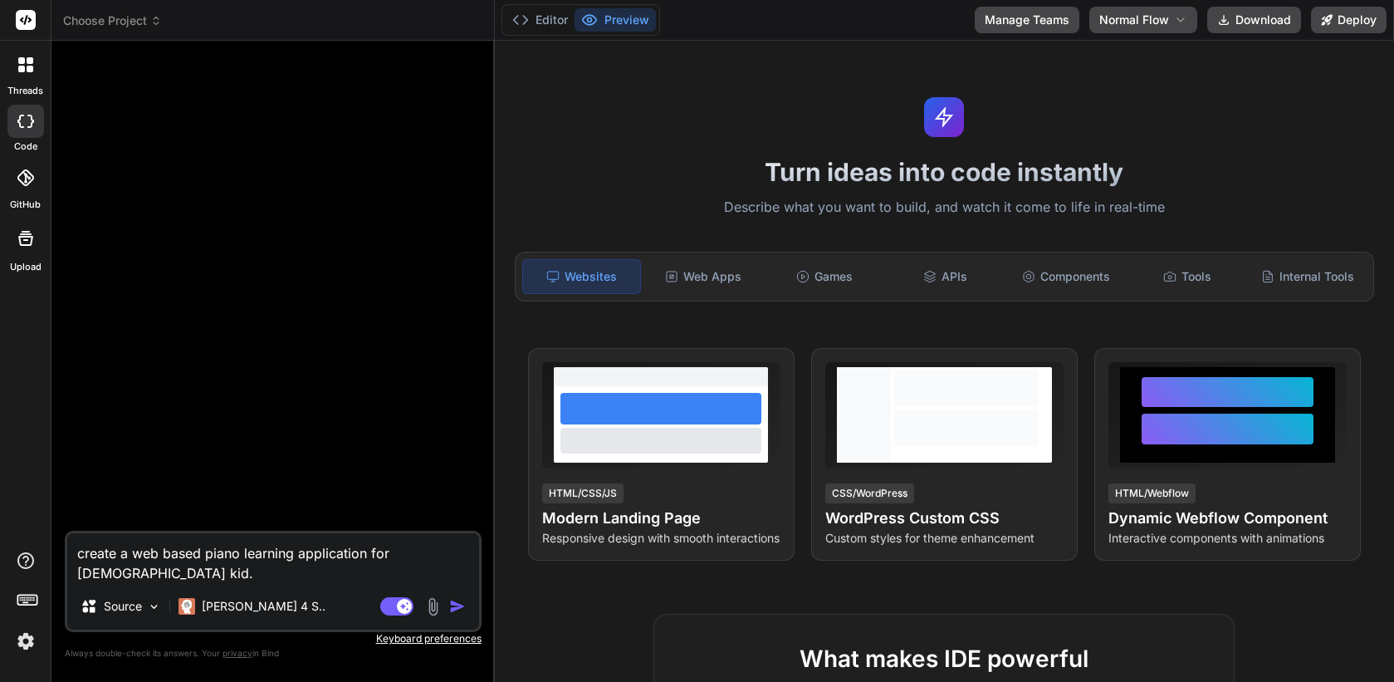
type textarea "create a web based piano learning application for 5yo kid. the"
type textarea "x"
type textarea "create a web based piano learning application for 5yo kid. the"
type textarea "x"
type textarea "create a web based piano learning application for 5yo kid. the k"
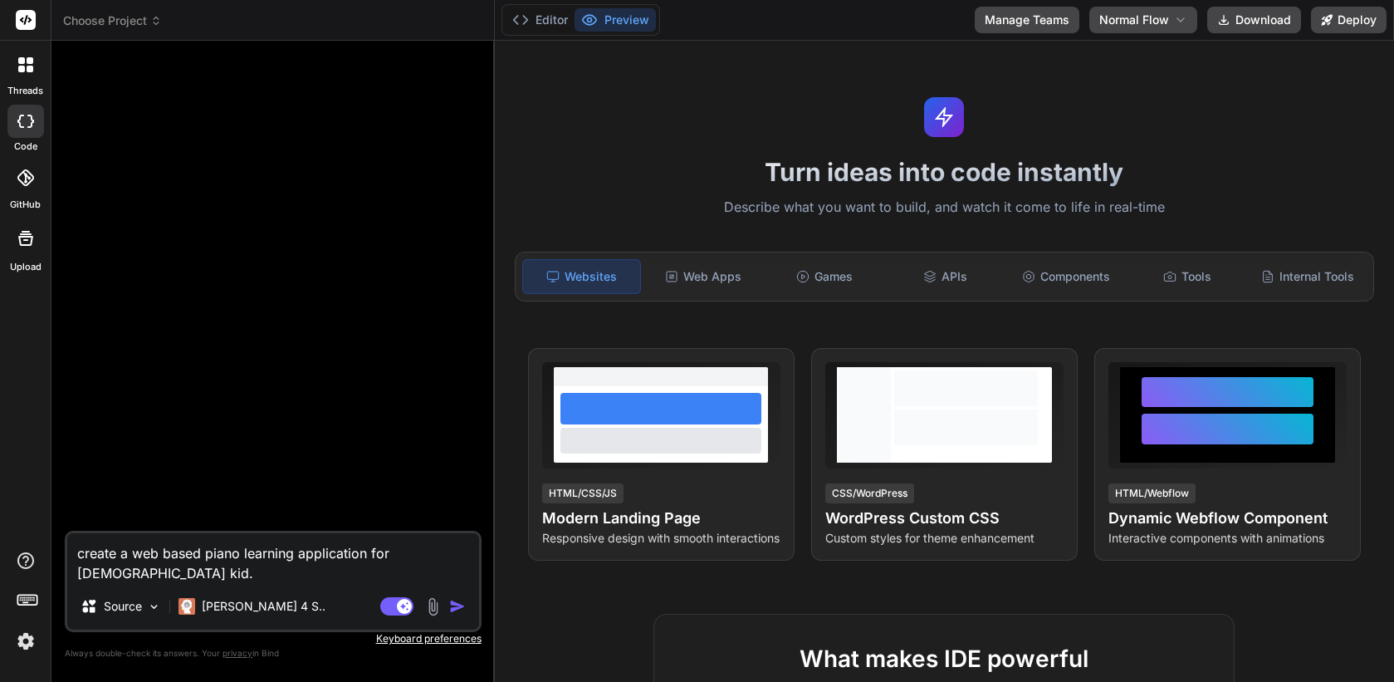
type textarea "x"
type textarea "create a web based piano learning application for 5yo kid. the ki"
type textarea "x"
type textarea "create a web based piano learning application for 5yo kid. the kid"
type textarea "x"
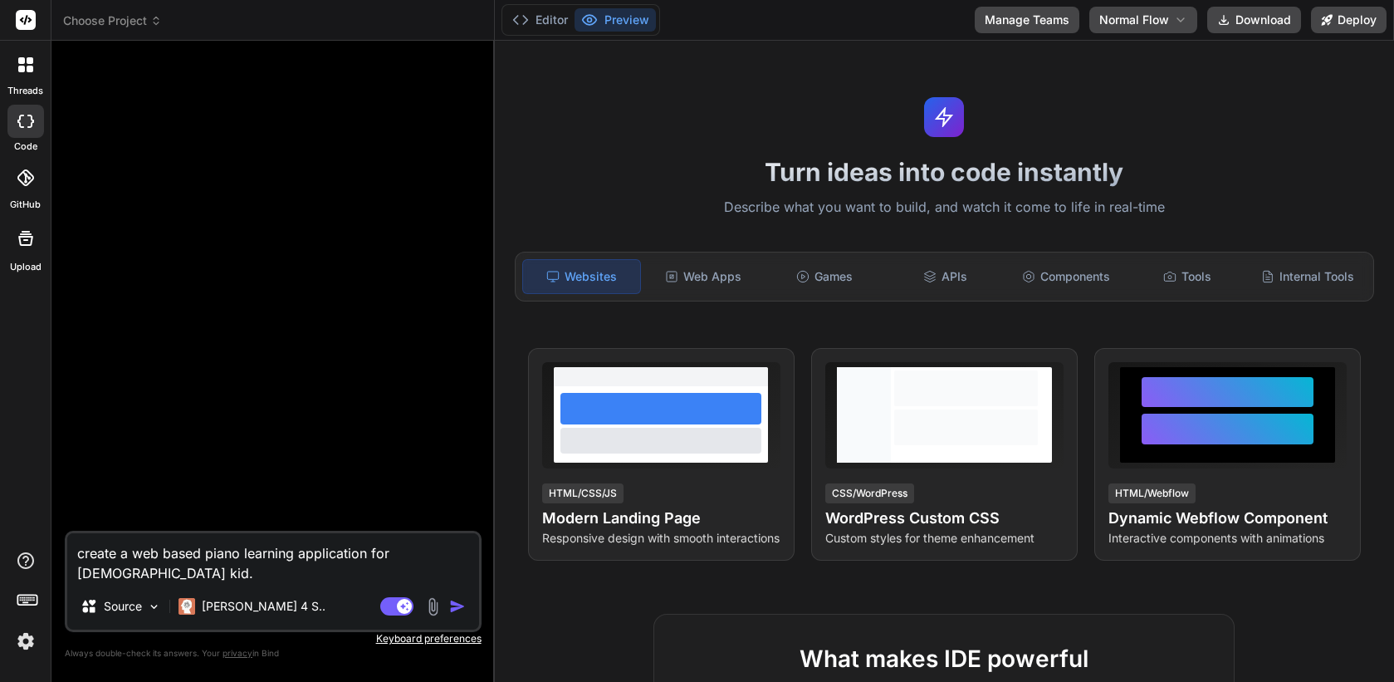
type textarea "create a web based piano learning application for 5yo kid. the kid"
type textarea "x"
type textarea "create a web based piano learning application for 5yo kid. the kid s"
type textarea "x"
type textarea "create a web based piano learning application for 5yo kid. the kid sh"
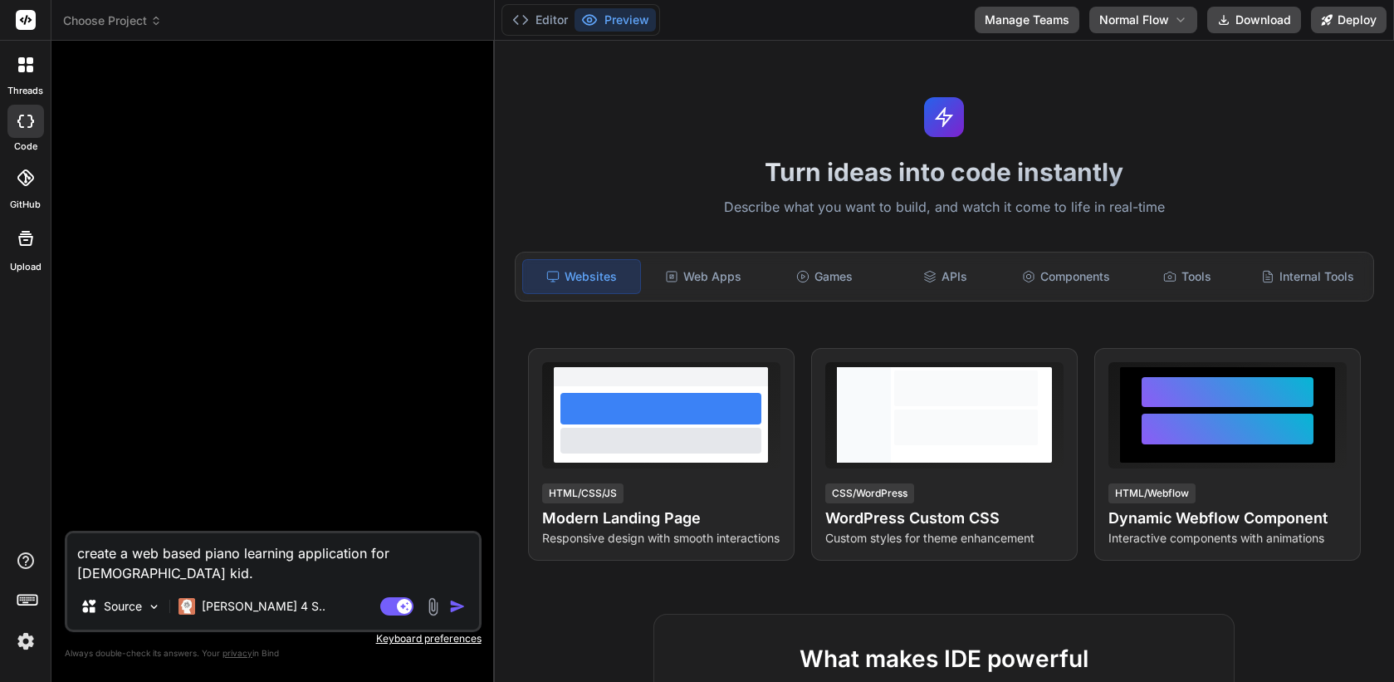
type textarea "x"
type textarea "create a web based piano learning application for 5yo kid. the kid sho"
type textarea "x"
type textarea "create a web based piano learning application for 5yo kid. the kid shou"
type textarea "x"
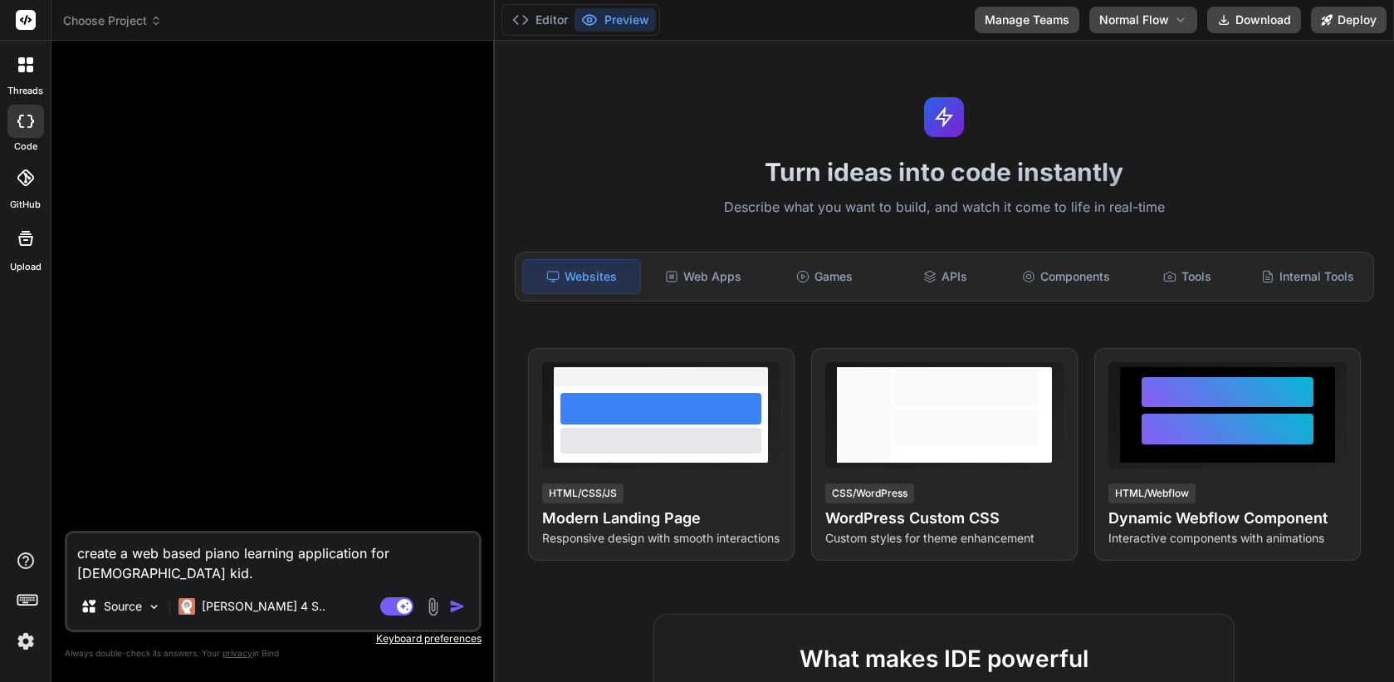
type textarea "create a web based piano learning application for 5yo kid. the kid shoul"
type textarea "x"
type textarea "create a web based piano learning application for 5yo kid. the kid should"
type textarea "x"
type textarea "create a web based piano learning application for 5yo kid. the kid should"
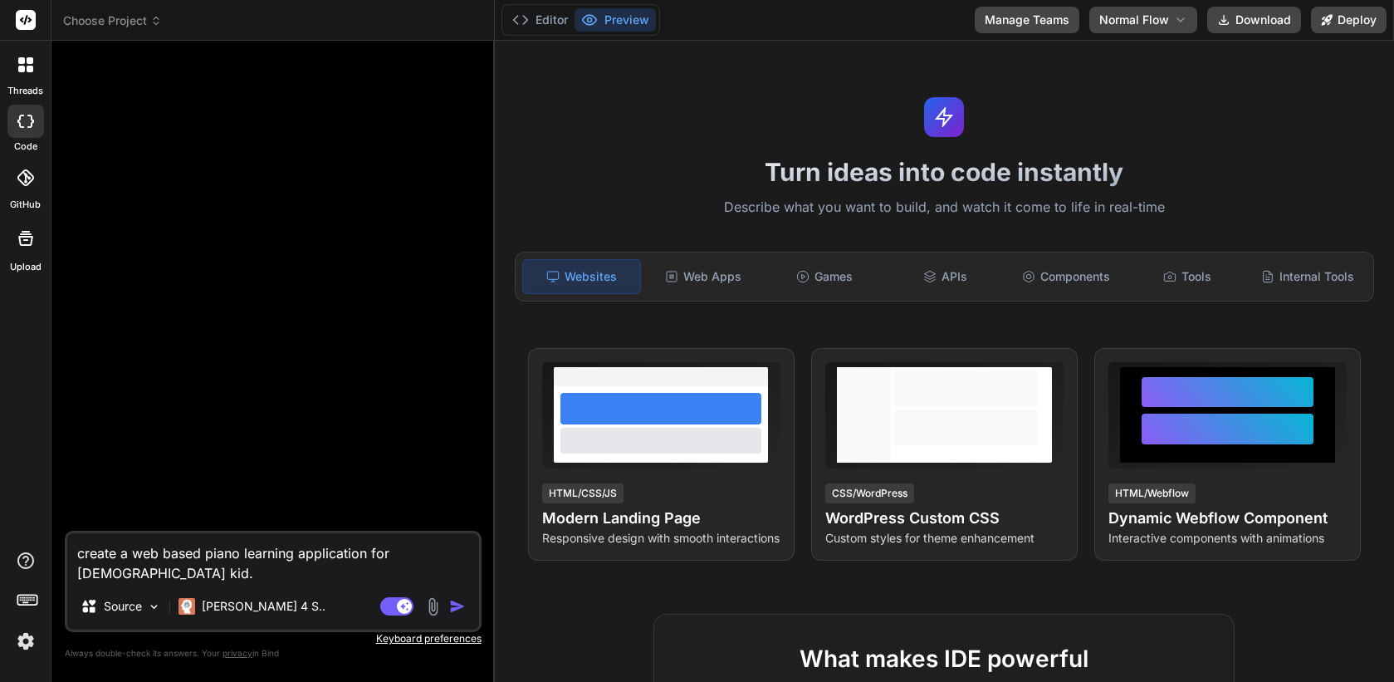
type textarea "x"
type textarea "create a web based piano learning application for 5yo kid. the kid should b"
type textarea "x"
type textarea "create a web based piano learning application for 5yo kid. the kid should be"
type textarea "x"
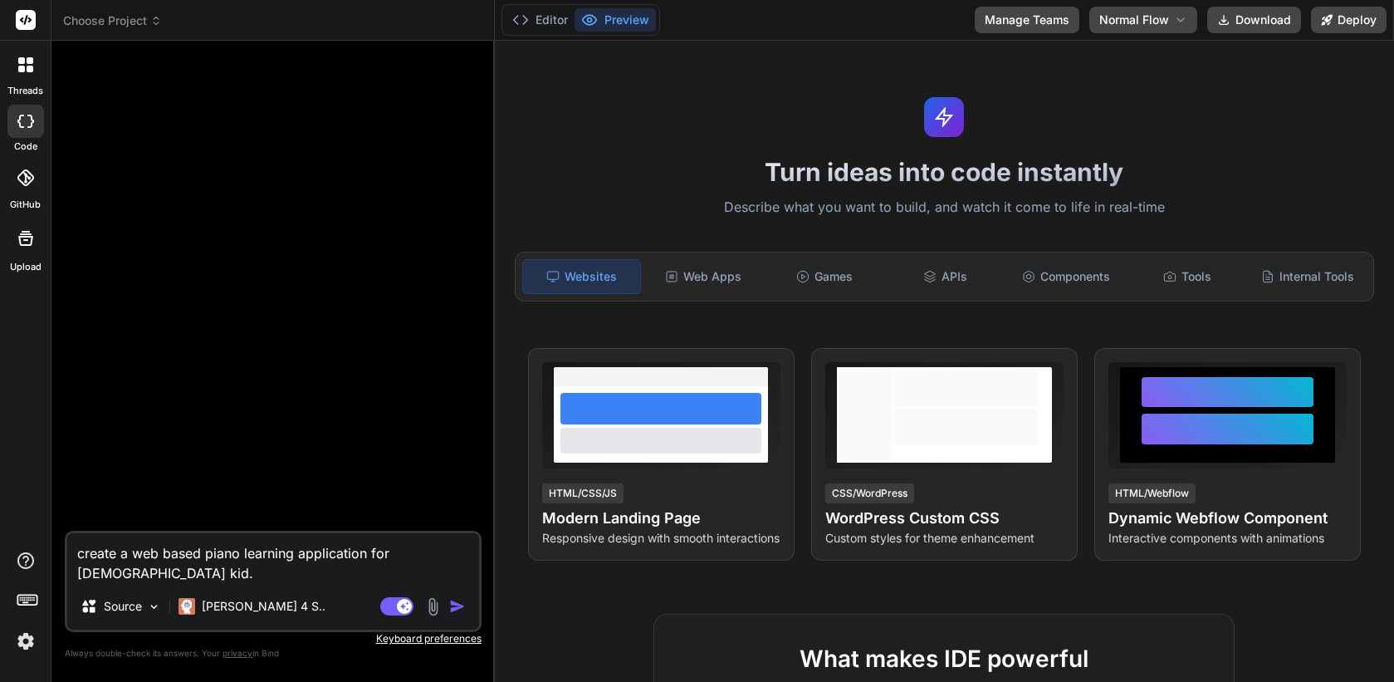
type textarea "create a web based piano learning application for 5yo kid. the kid should be"
type textarea "x"
type textarea "create a web based piano learning application for 5yo kid. the kid should be a"
type textarea "x"
type textarea "create a web based piano learning application for 5yo kid. the kid should be ab"
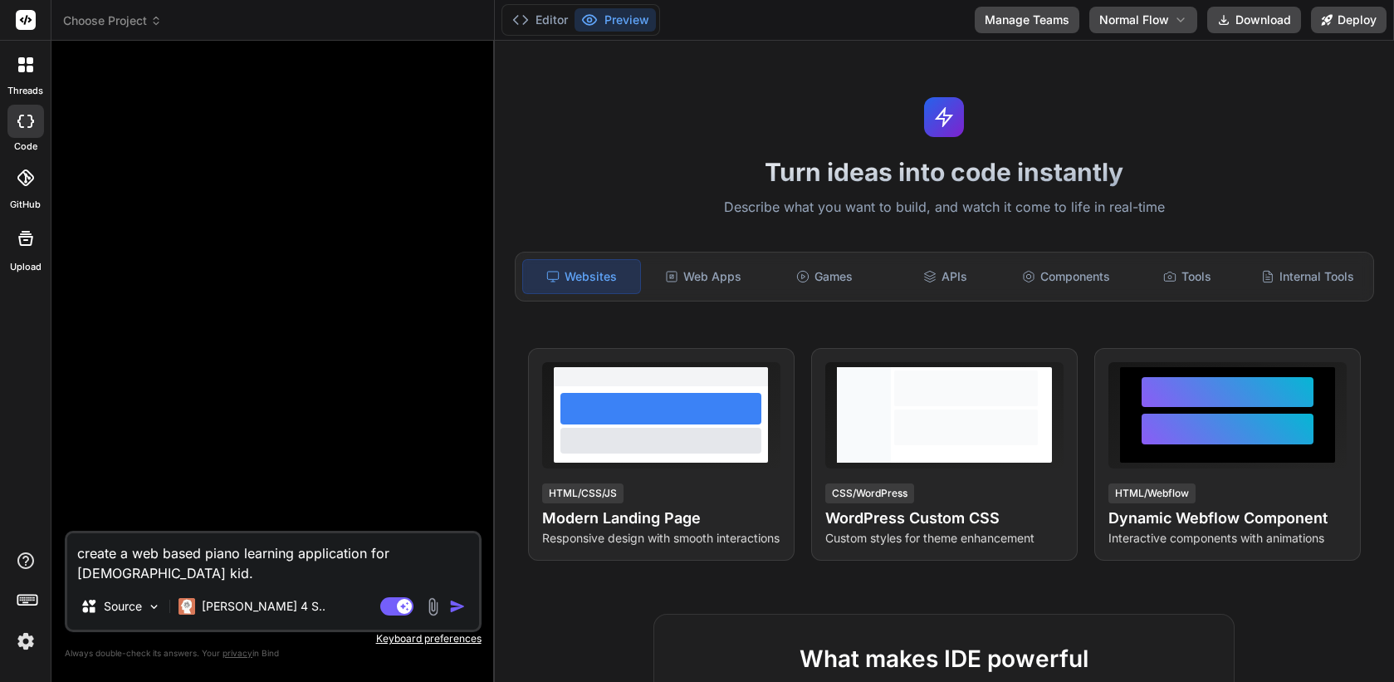
type textarea "x"
type textarea "create a web based piano learning application for 5yo kid. the kid should be abl"
type textarea "x"
type textarea "create a web based piano learning application for 5yo kid. the kid should be ab…"
type textarea "x"
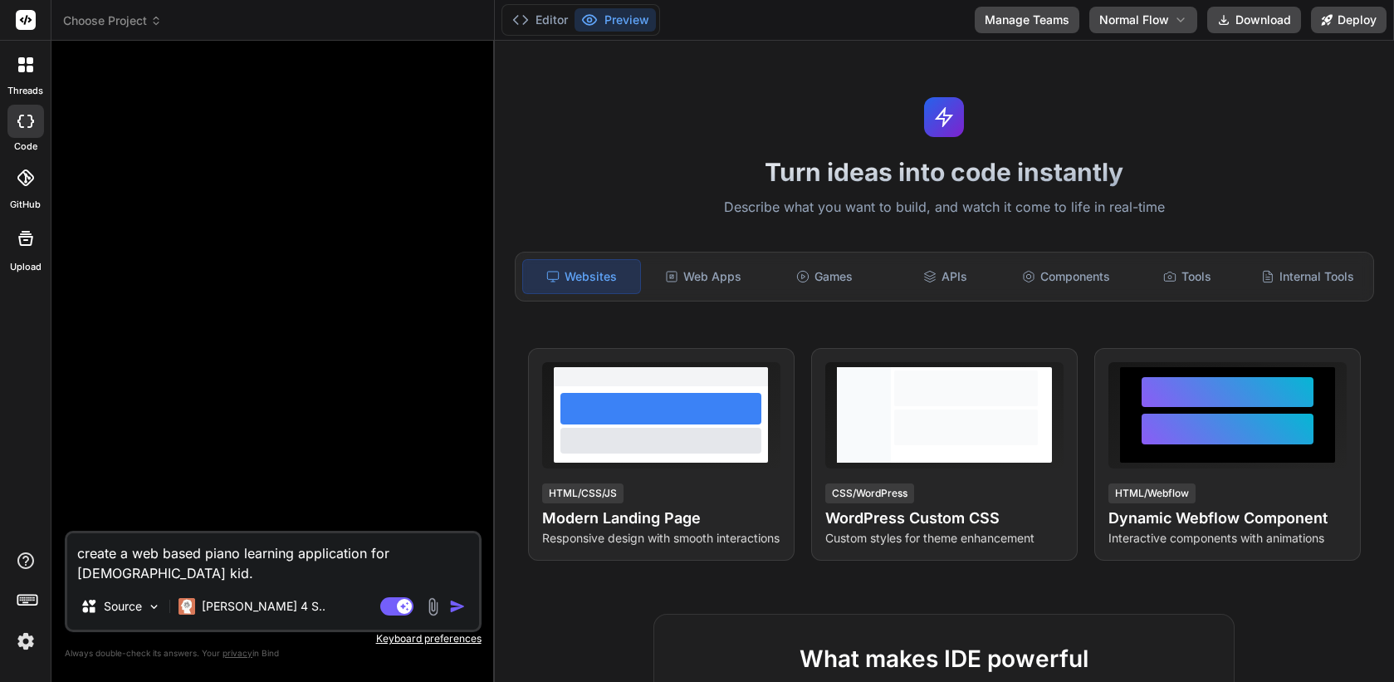
type textarea "create a web based piano learning application for 5yo kid. the kid should be ab…"
type textarea "x"
type textarea "create a web based piano learning application for 5yo kid. the kid should be ab…"
type textarea "x"
type textarea "create a web based piano learning application for 5yo kid. the kid should be ab…"
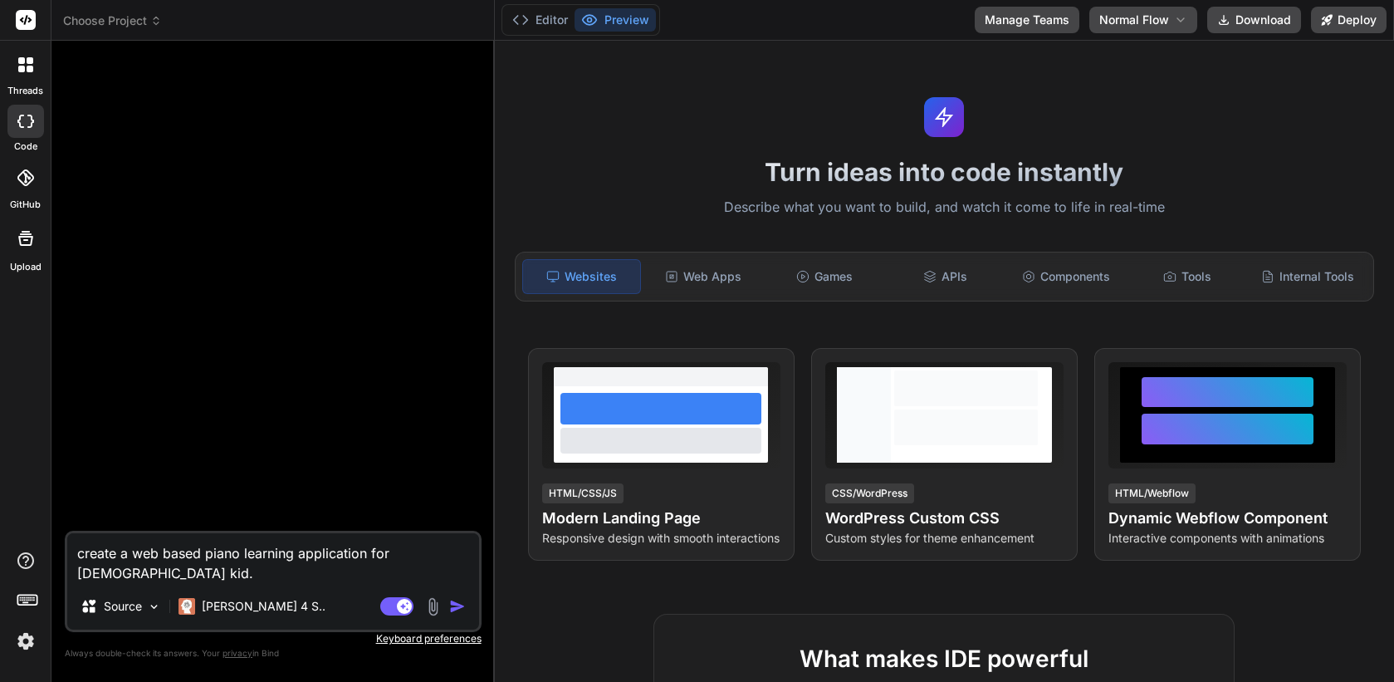
type textarea "x"
type textarea "create a web based piano learning application for 5yo kid. the kid should be ab…"
type textarea "x"
type textarea "create a web based piano learning application for 5yo kid. the kid should be ab…"
click at [238, 574] on textarea "create a web based piano learning application for 5yo kid. the kid should be ab…" at bounding box center [273, 558] width 412 height 50
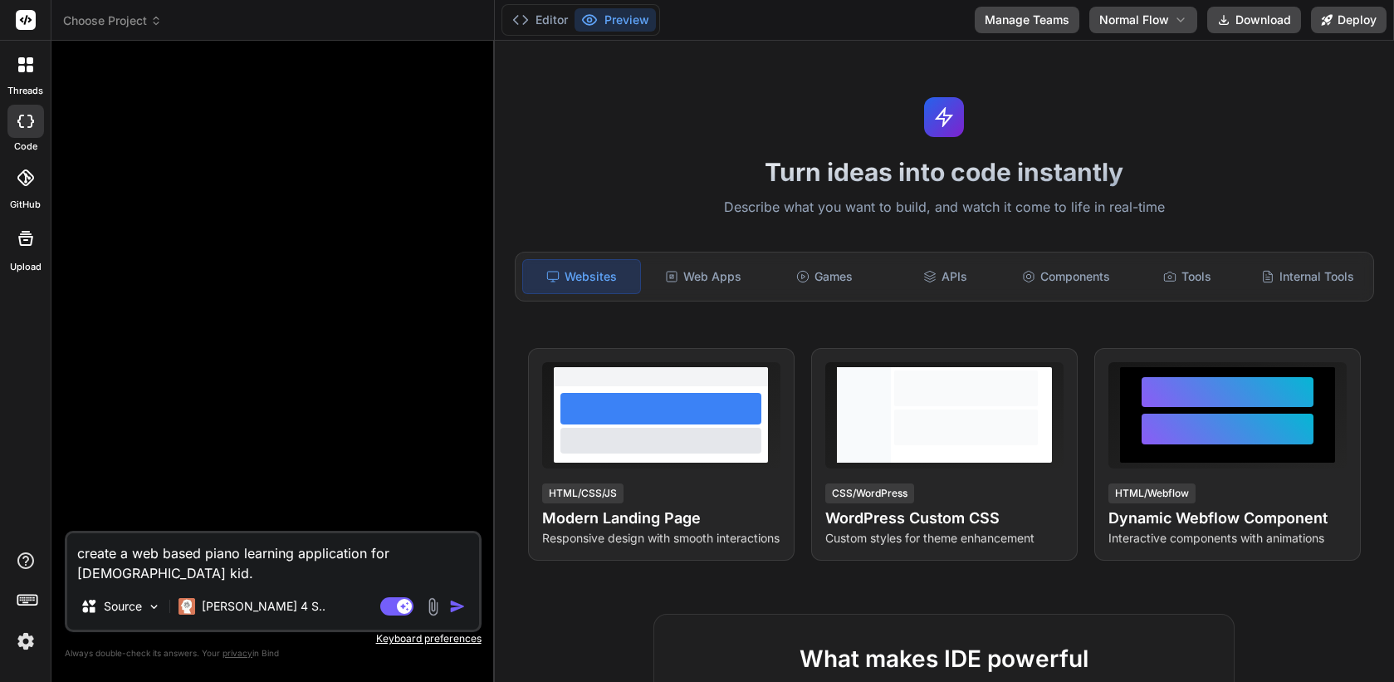
click at [436, 561] on textarea "create a web based piano learning application for 5yo kid. the kid should be ab…" at bounding box center [273, 558] width 412 height 50
click at [436, 562] on textarea "create a web based piano learning application for 5yo kid. the kid should be ab…" at bounding box center [273, 558] width 412 height 50
click at [429, 574] on textarea "create a web based piano learning application for 5yo kid. the kid should be ab…" at bounding box center [273, 558] width 412 height 50
paste textarea "moana song how far ill go"
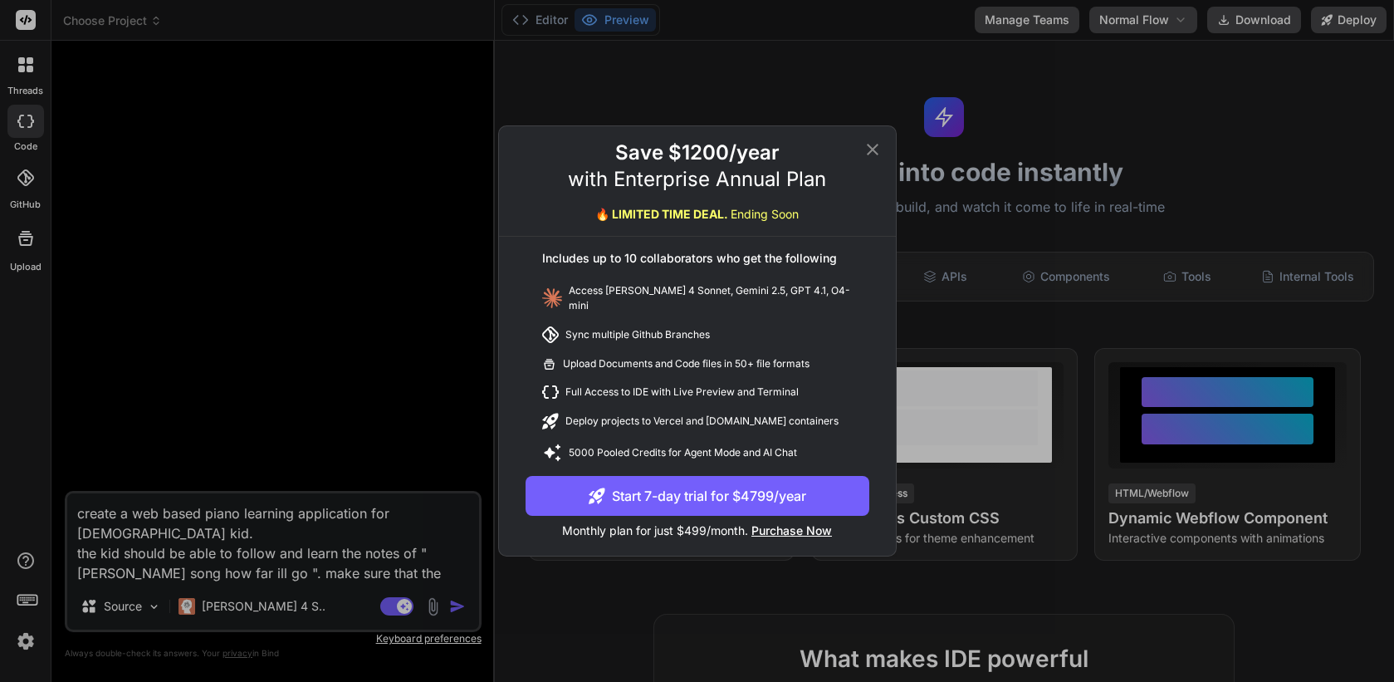
click at [264, 556] on div "Save $1200/year with Enterprise Annual Plan 🔥 LIMITED TIME DEAL. Ending Soon In…" at bounding box center [697, 341] width 1394 height 682
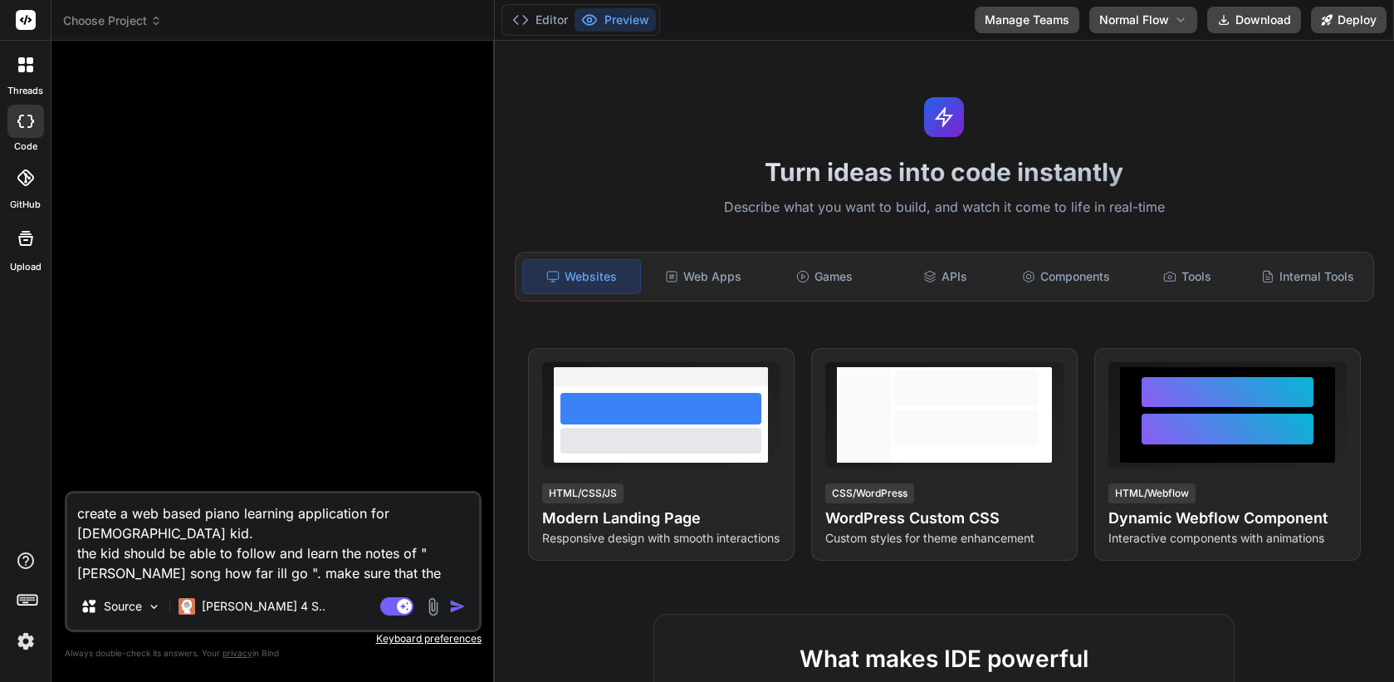
click at [264, 556] on textarea "create a web based piano learning application for 5yo kid. the kid should be ab…" at bounding box center [273, 538] width 412 height 90
click at [30, 644] on img at bounding box center [26, 641] width 28 height 28
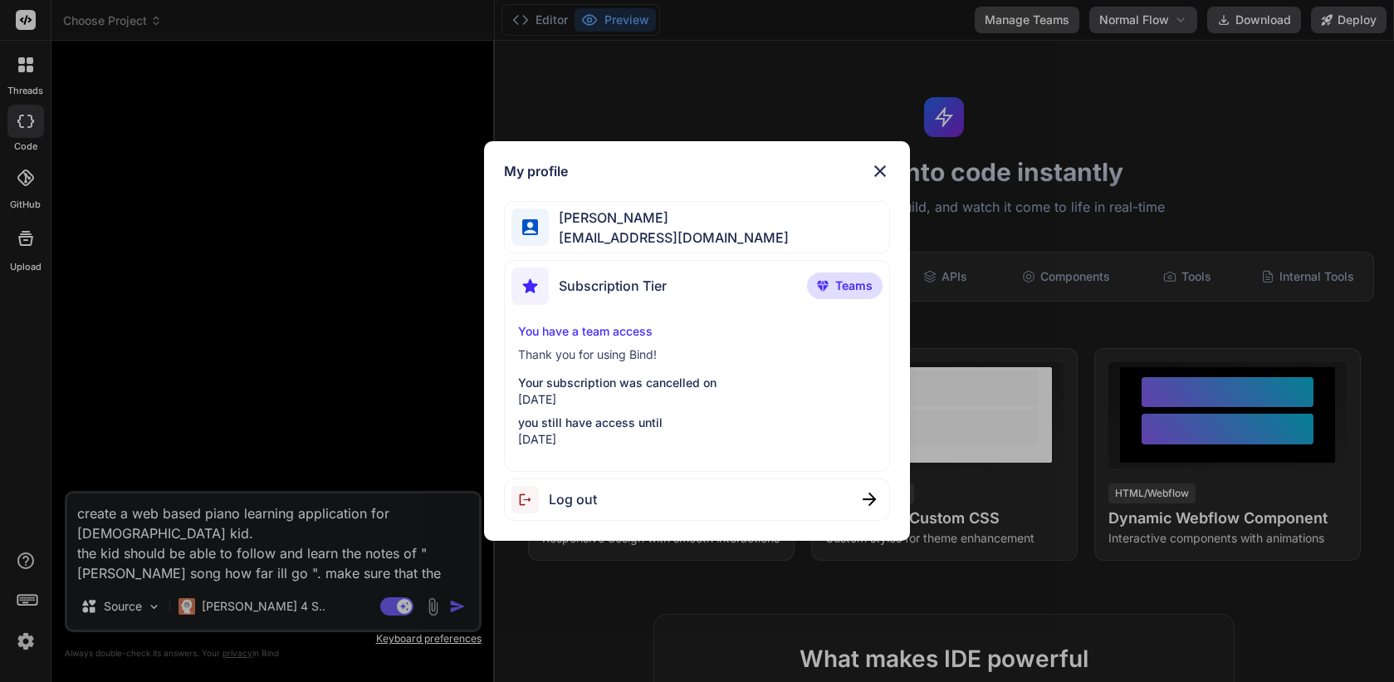
click at [339, 569] on div "My profile john zakma johnzakma9@gmail.com Subscription Tier Teams You have a t…" at bounding box center [697, 341] width 1394 height 682
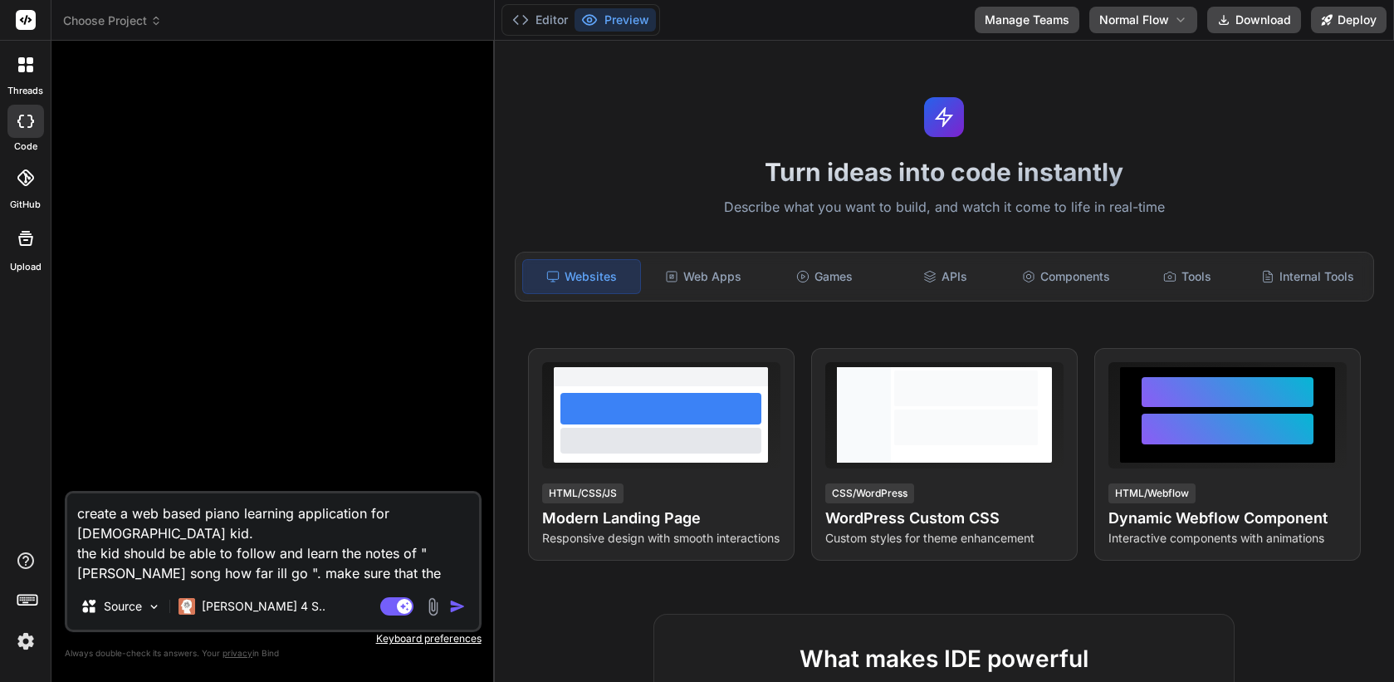
click at [396, 569] on textarea "create a web based piano learning application for 5yo kid. the kid should be ab…" at bounding box center [273, 538] width 412 height 90
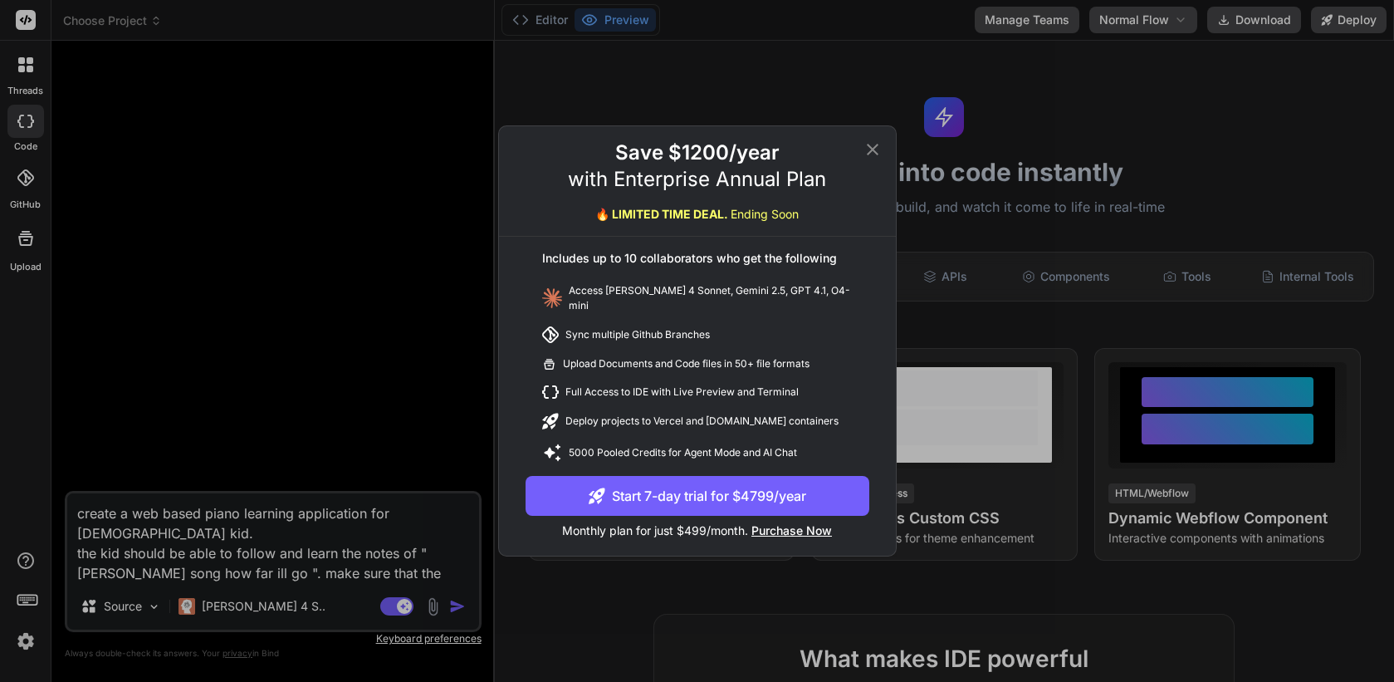
click at [877, 152] on icon at bounding box center [872, 149] width 20 height 20
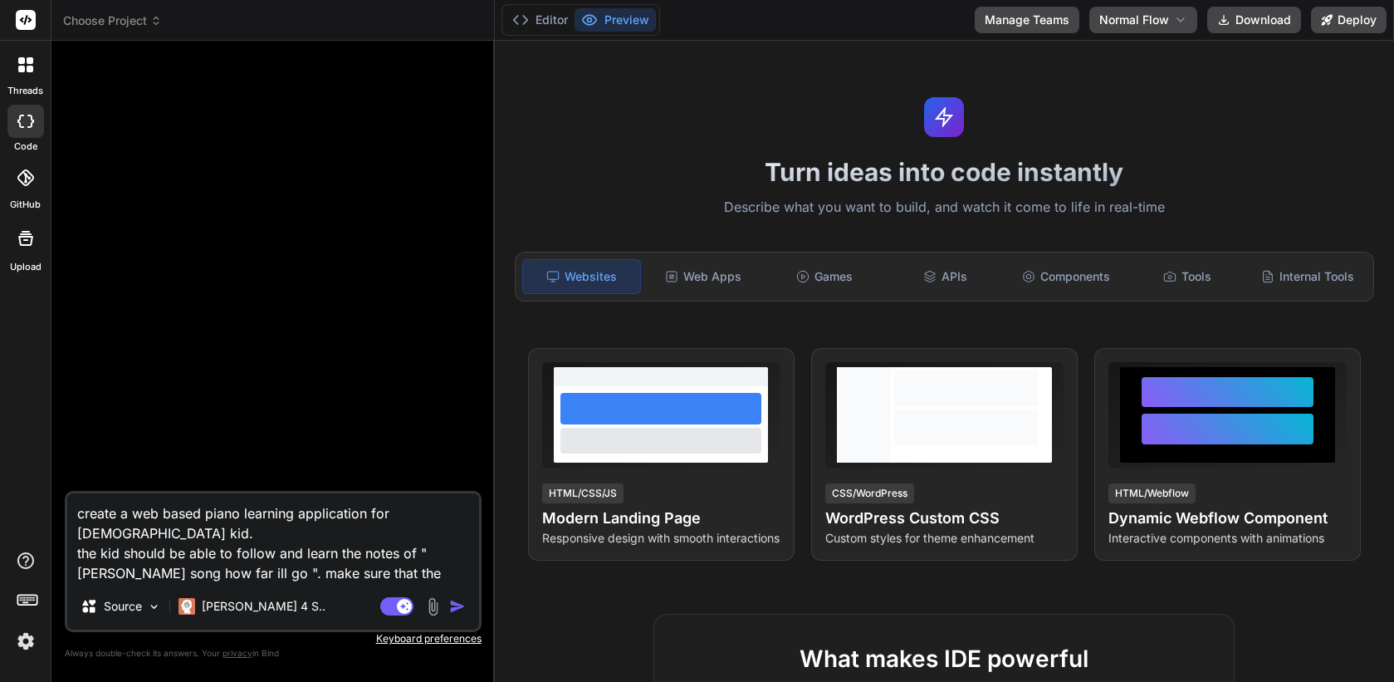
click at [435, 537] on textarea "create a web based piano learning application for 5yo kid. the kid should be ab…" at bounding box center [273, 538] width 412 height 90
click at [457, 608] on img "button" at bounding box center [457, 606] width 17 height 17
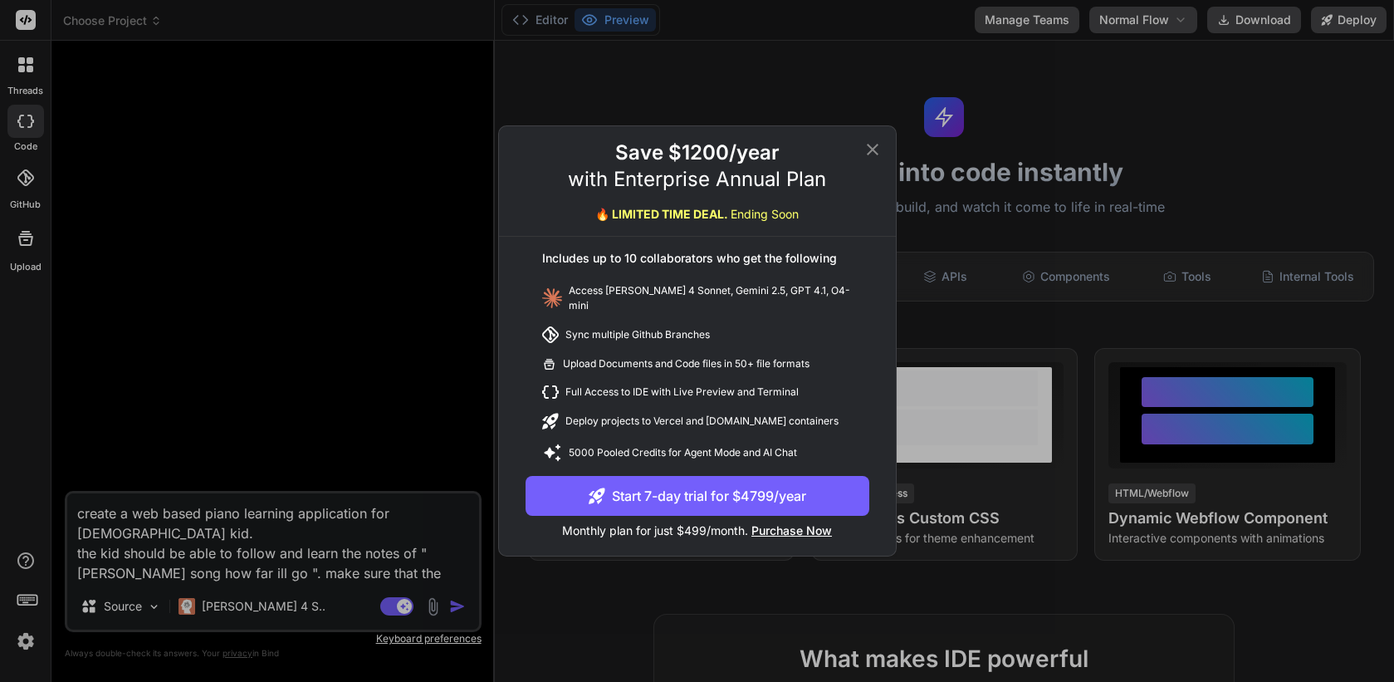
click at [877, 155] on icon at bounding box center [872, 149] width 20 height 20
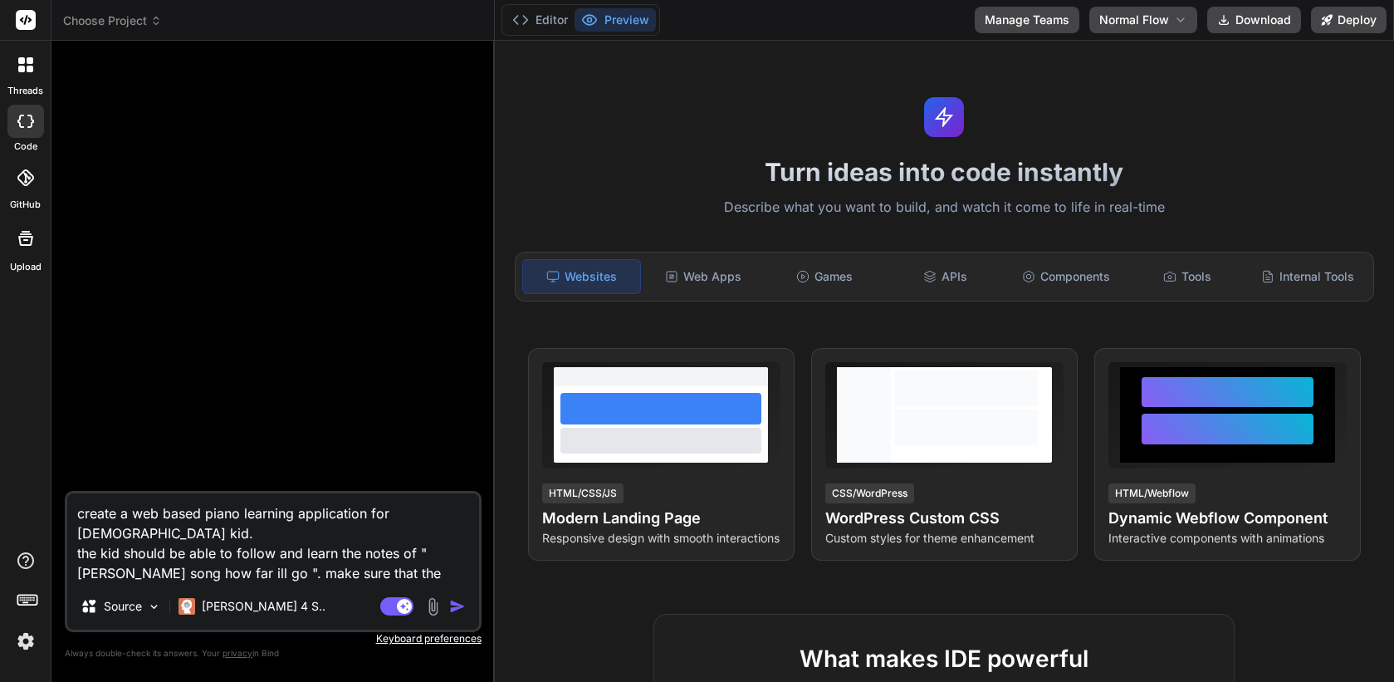
click at [27, 640] on img at bounding box center [26, 641] width 28 height 28
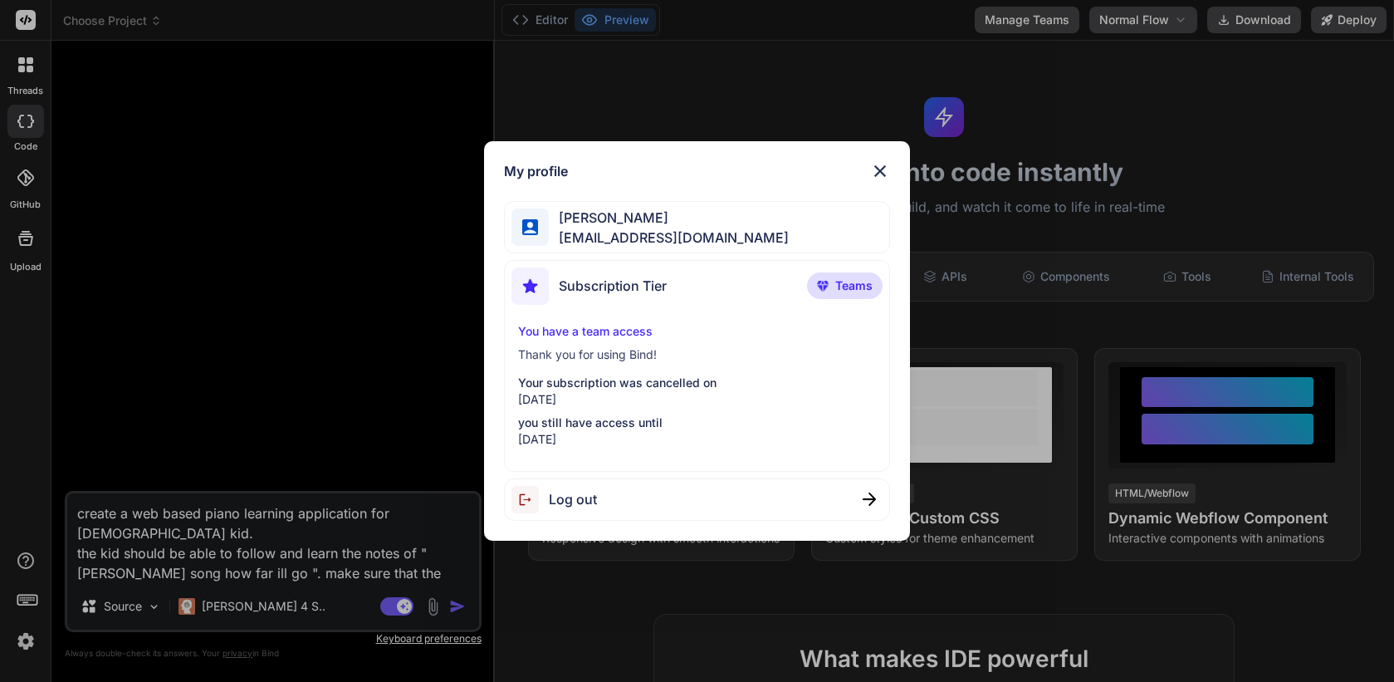
click at [208, 324] on div "My profile john zakma johnzakma9@gmail.com Subscription Tier Teams You have a t…" at bounding box center [697, 341] width 1394 height 682
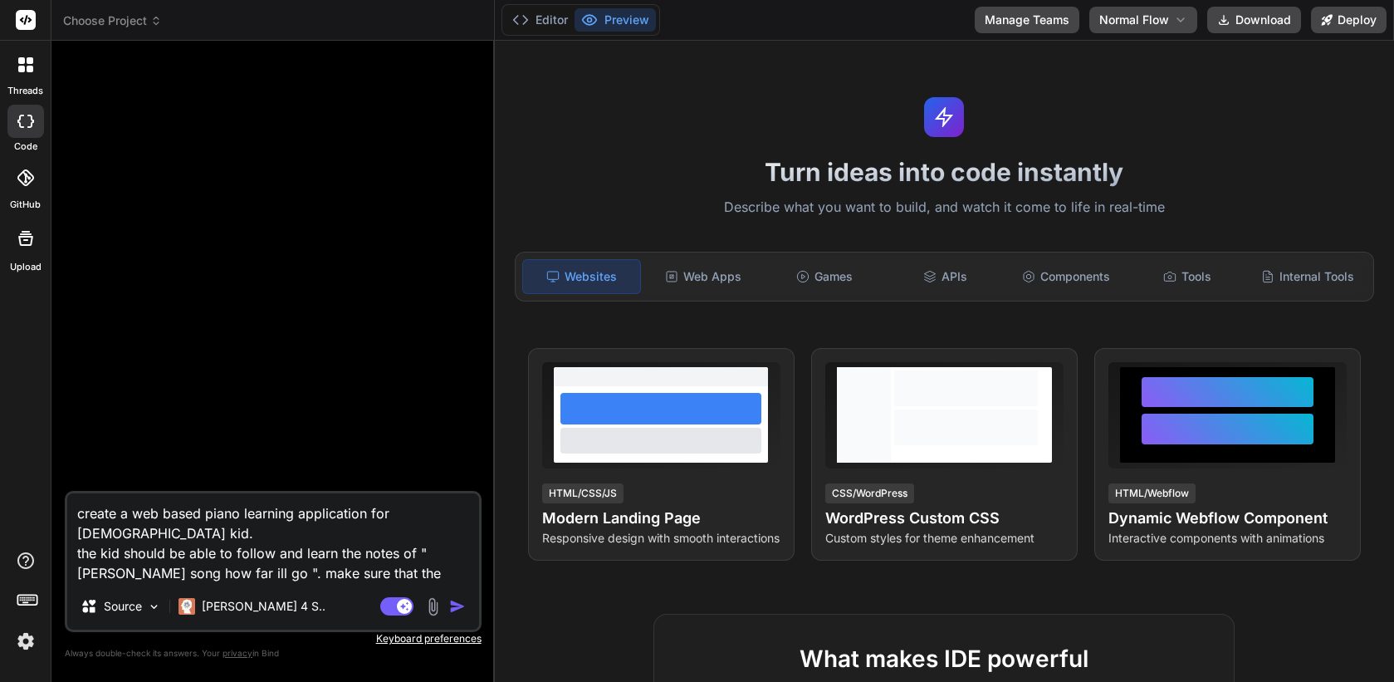
click at [285, 538] on textarea "create a web based piano learning application for 5yo kid. the kid should be ab…" at bounding box center [273, 538] width 412 height 90
click at [284, 538] on textarea "create a web based piano learning application for 5yo kid. the kid should be ab…" at bounding box center [273, 538] width 412 height 90
click at [456, 609] on img "button" at bounding box center [457, 606] width 17 height 17
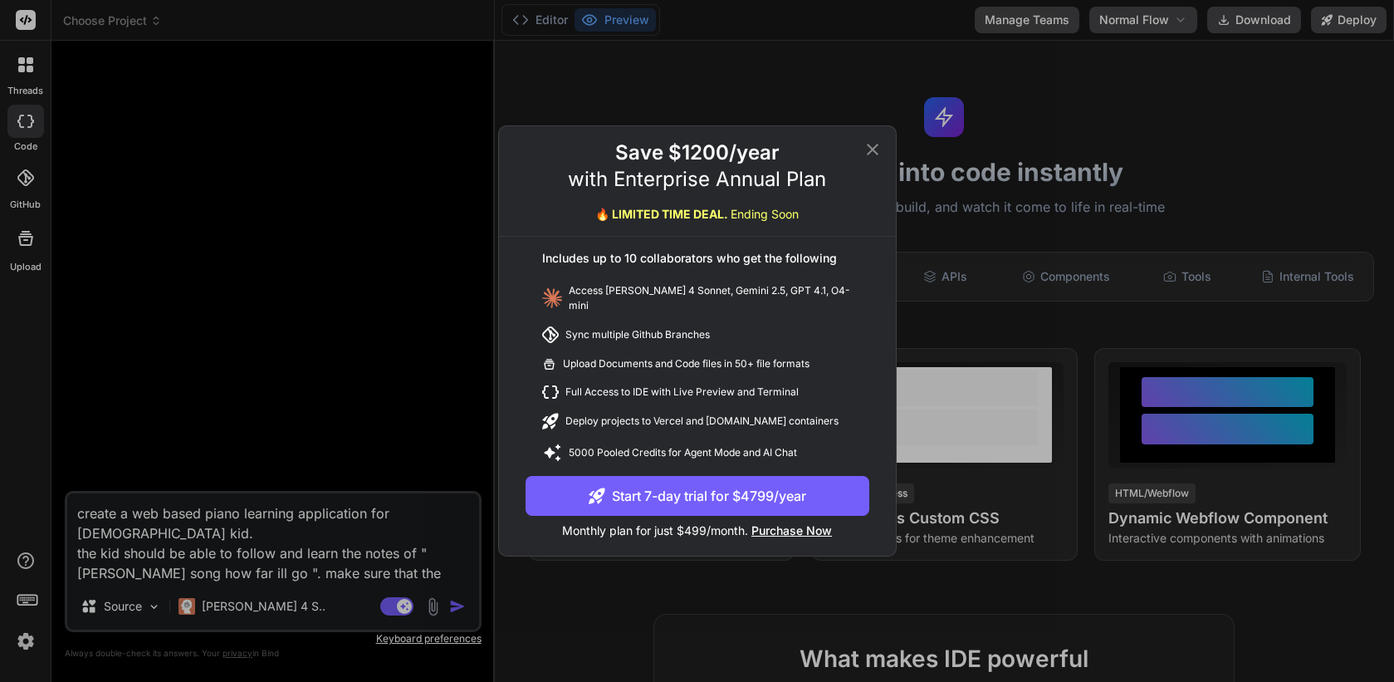
click at [874, 155] on icon at bounding box center [873, 150] width 12 height 12
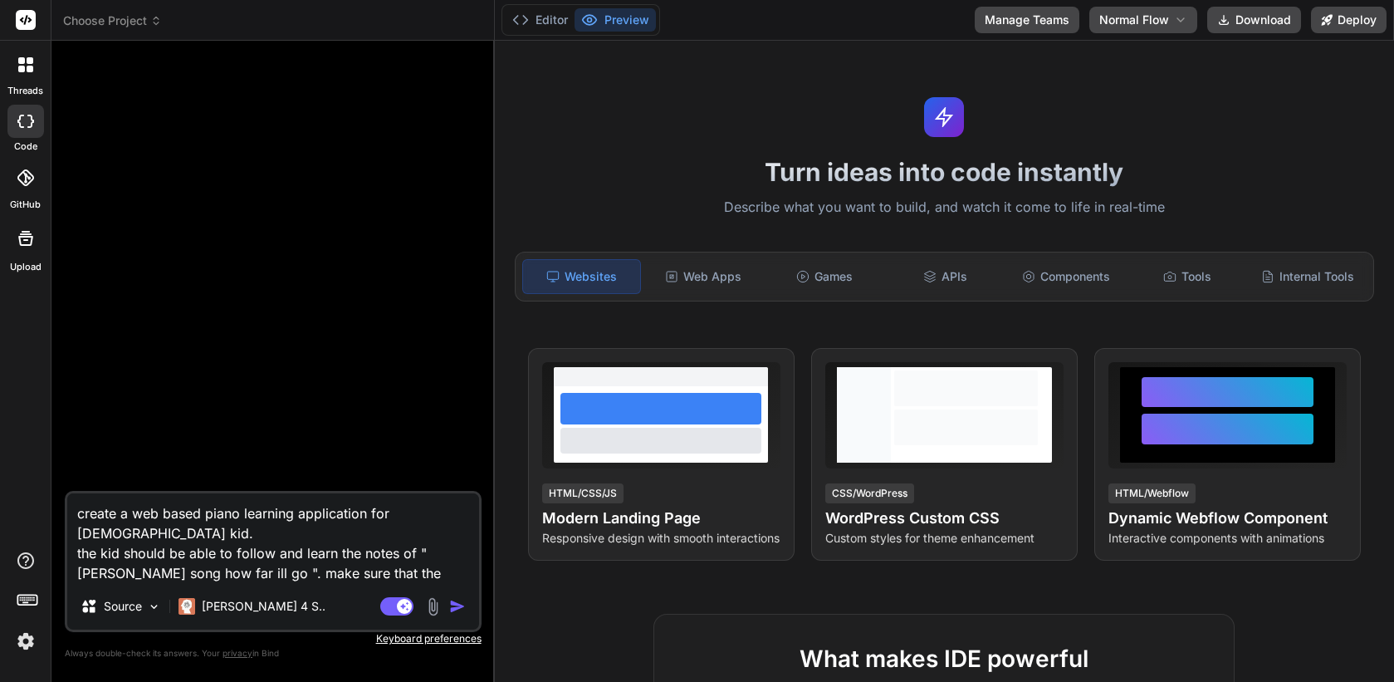
click at [28, 646] on img at bounding box center [26, 641] width 28 height 28
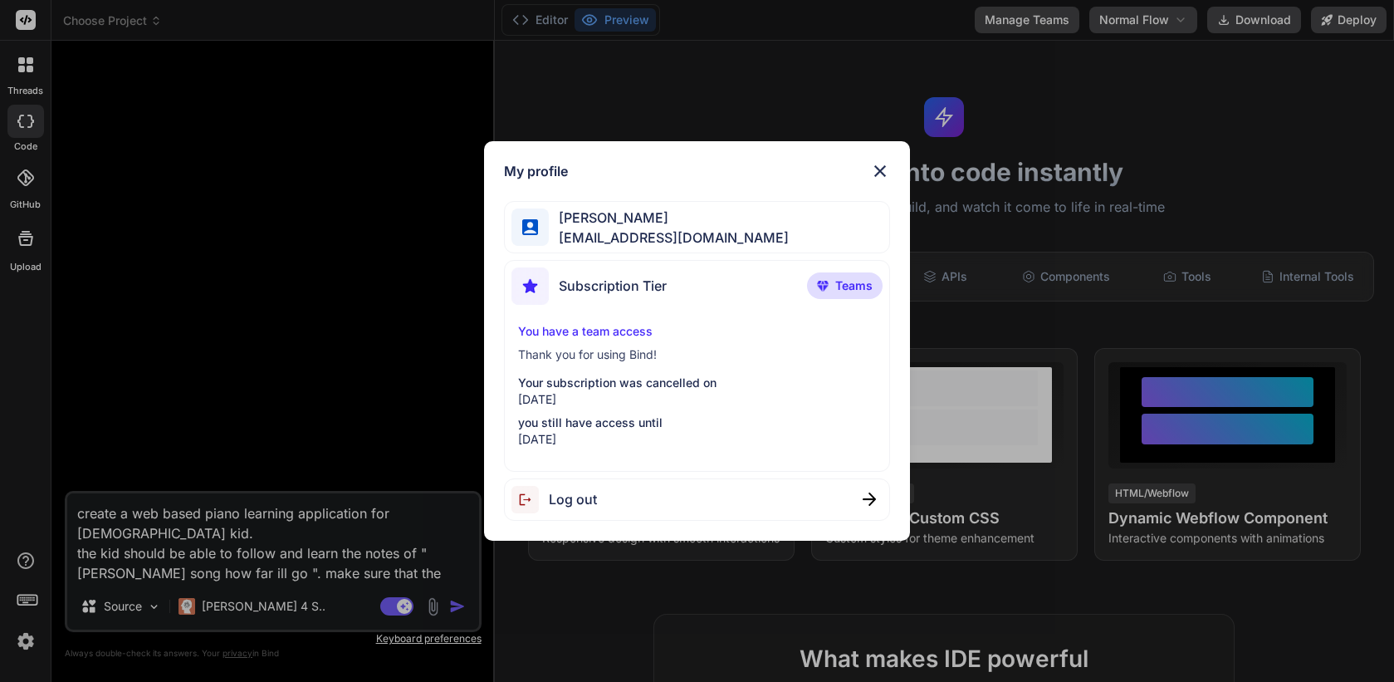
click at [569, 496] on span "Log out" at bounding box center [573, 499] width 48 height 20
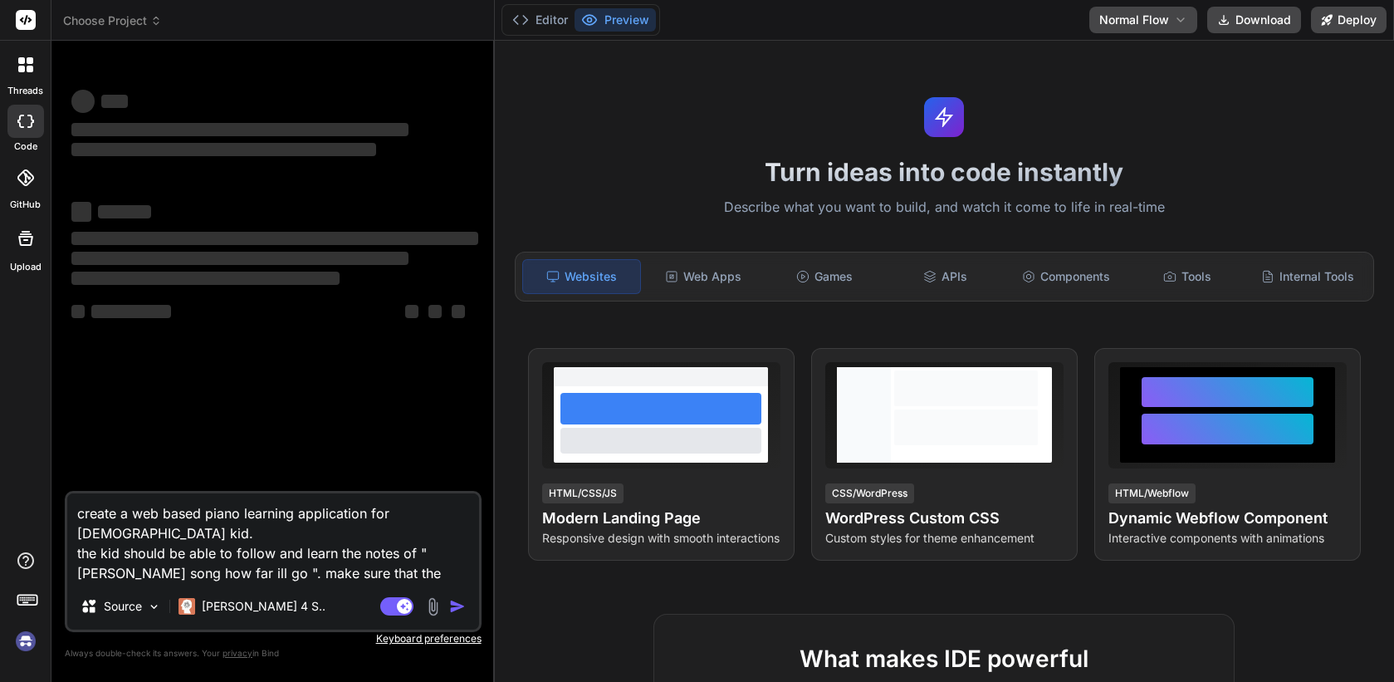
click at [27, 638] on img at bounding box center [26, 641] width 28 height 28
type textarea "x"
